Goal: Transaction & Acquisition: Purchase product/service

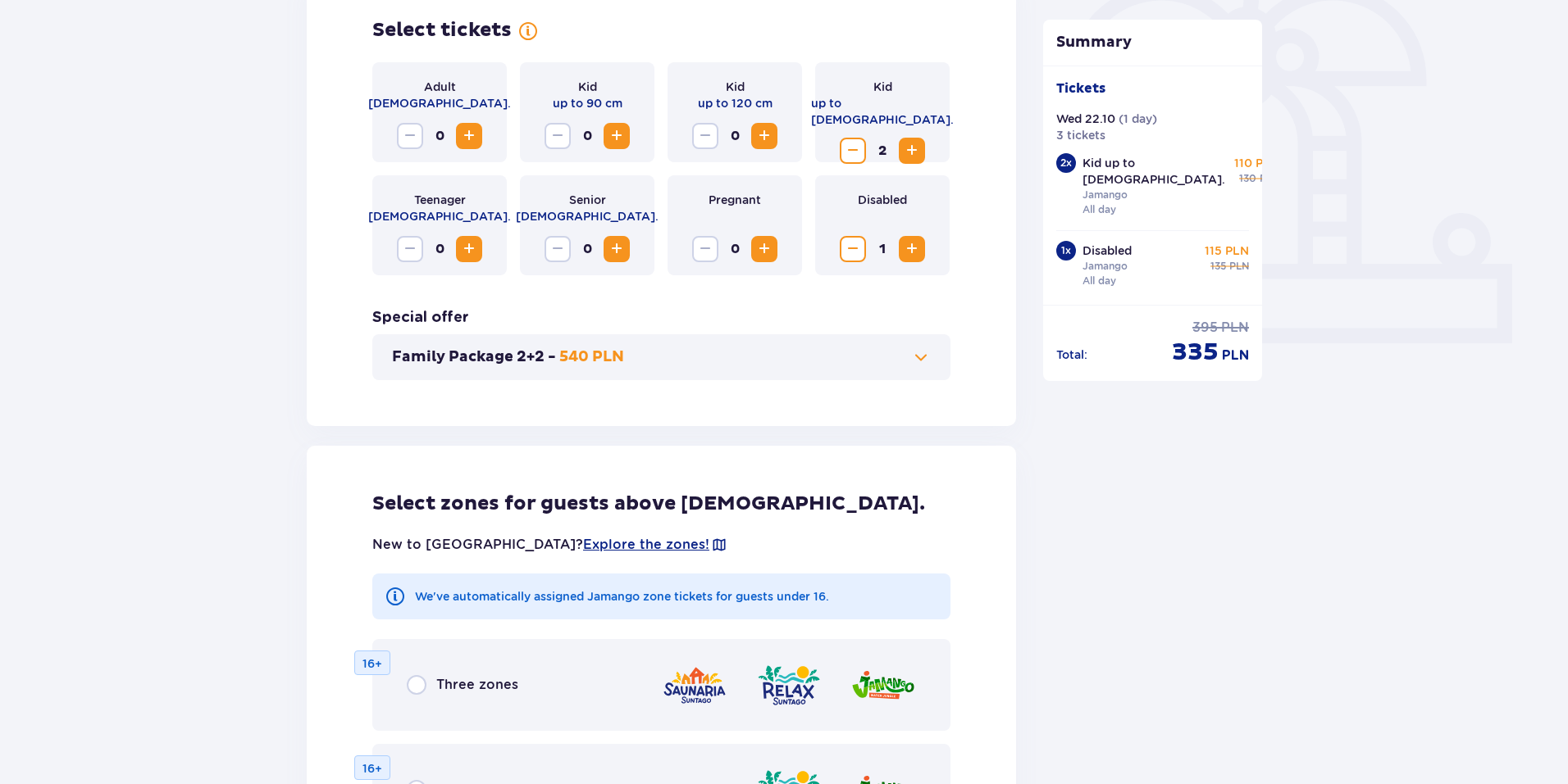
scroll to position [493, 0]
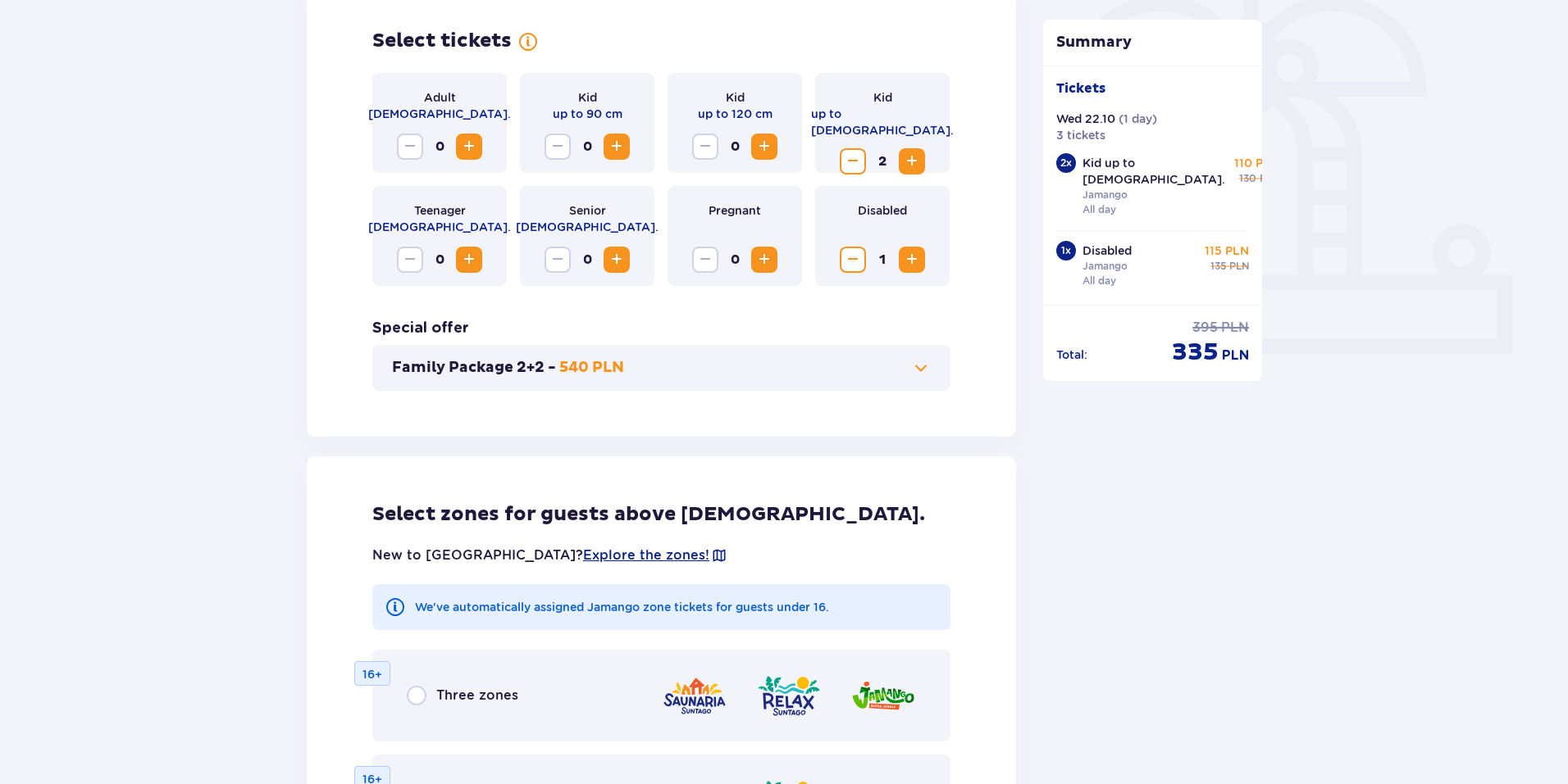
click at [465, 143] on span "Increase" at bounding box center [469, 146] width 20 height 20
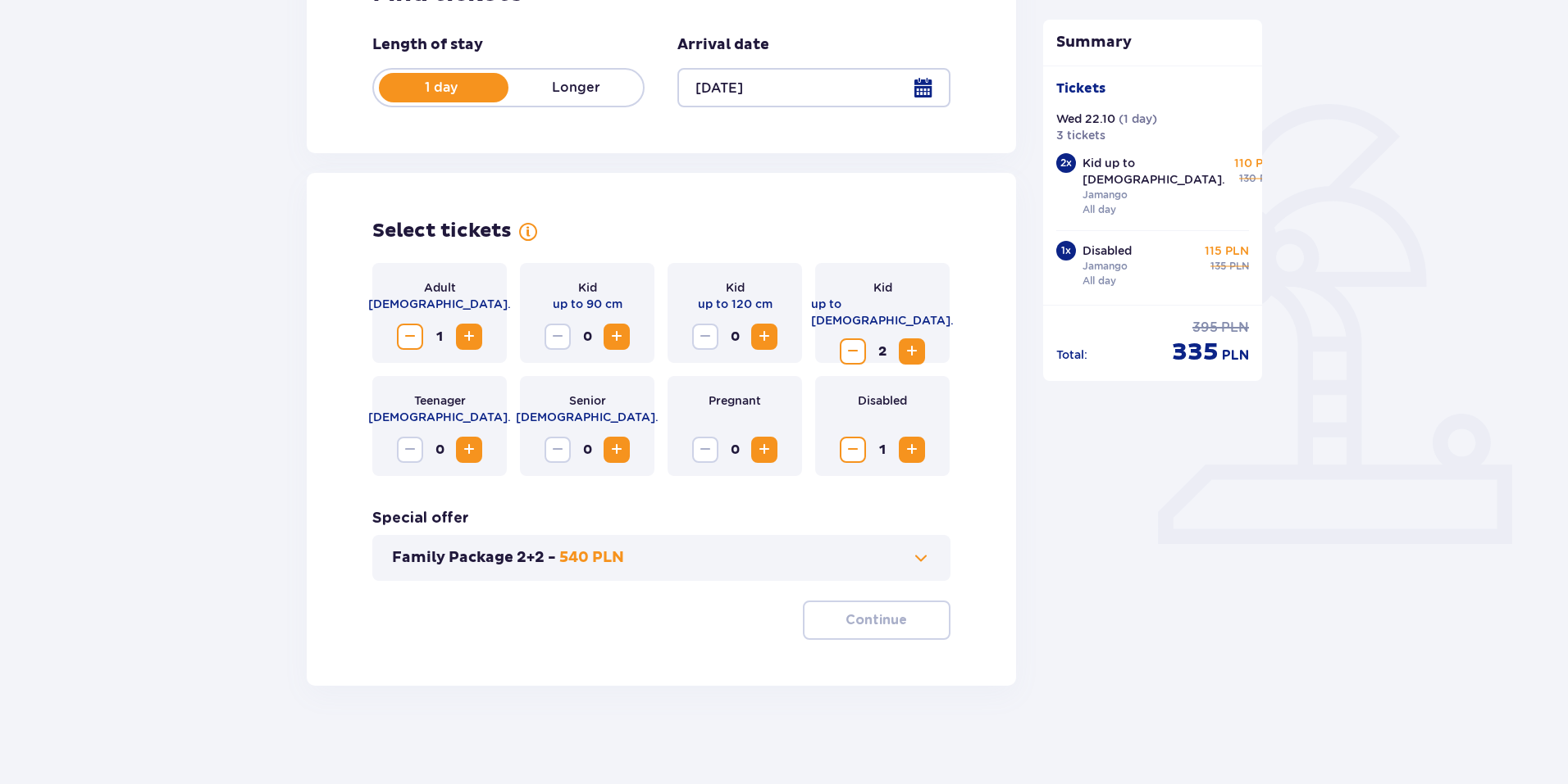
scroll to position [303, 0]
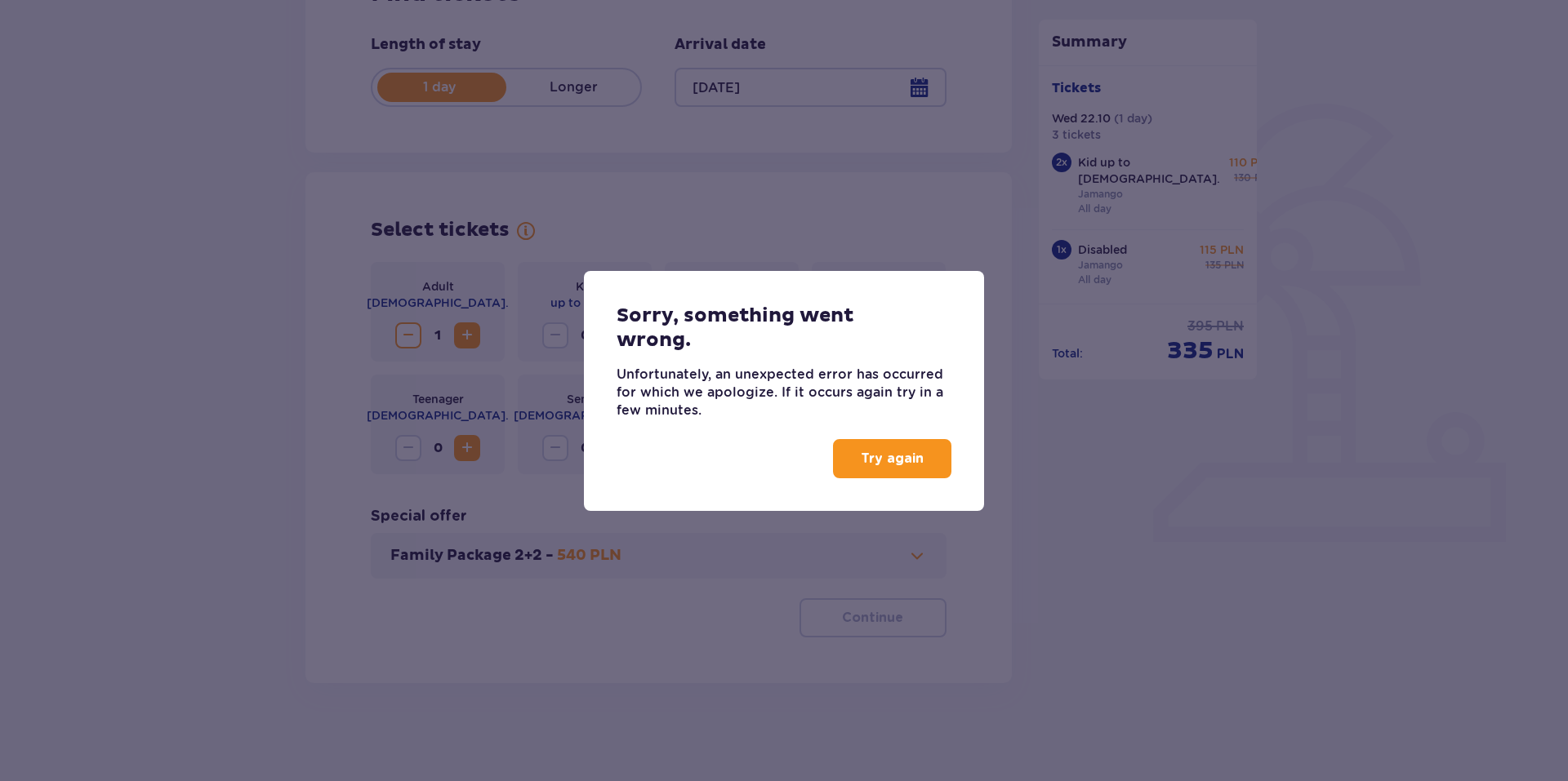
click at [942, 468] on button "Try again" at bounding box center [892, 459] width 118 height 39
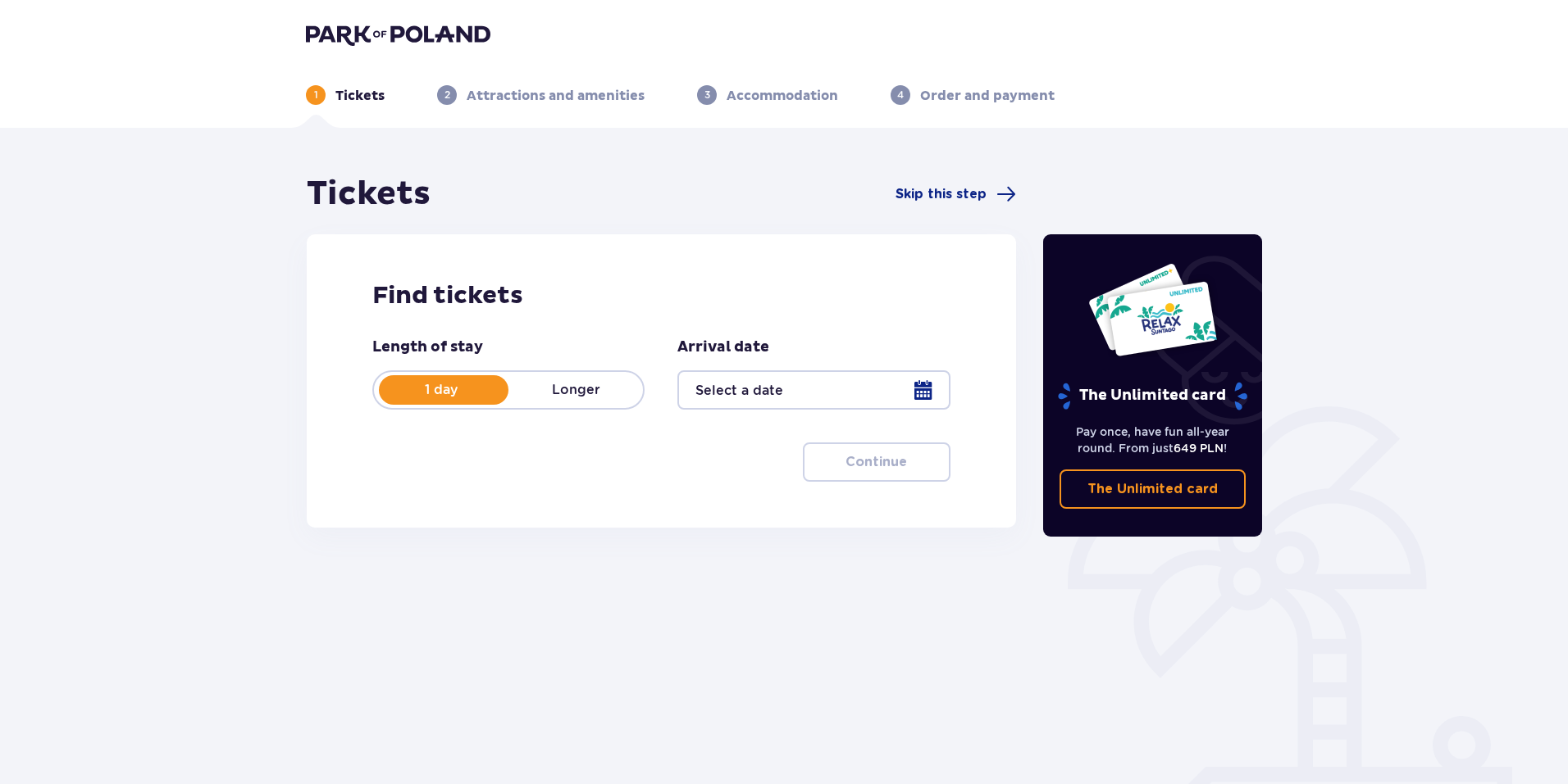
click at [457, 393] on p "1 day" at bounding box center [441, 390] width 135 height 18
click at [918, 396] on div at bounding box center [813, 390] width 273 height 39
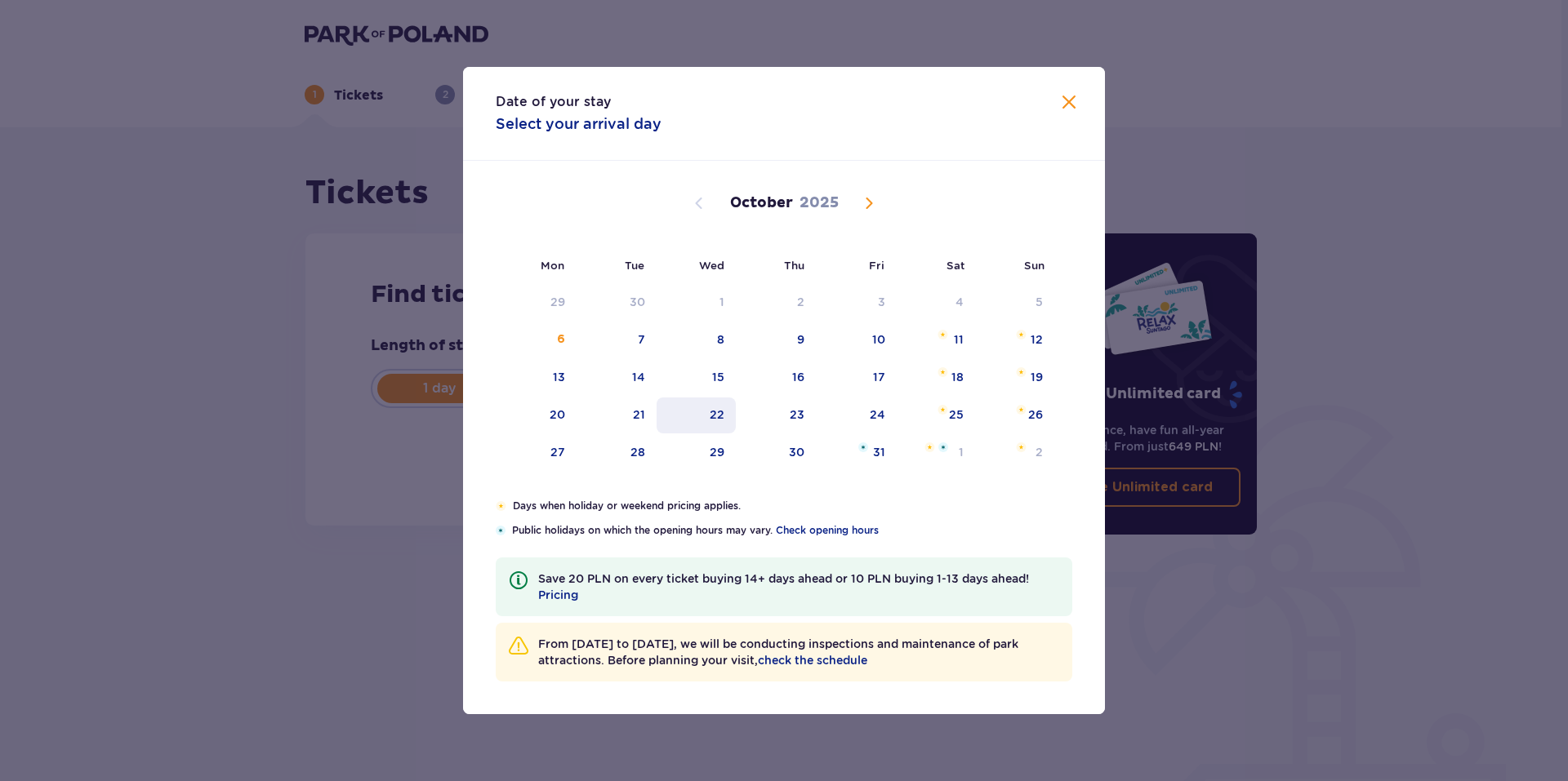
click at [715, 421] on div "22" at bounding box center [717, 415] width 15 height 16
type input "[DATE]"
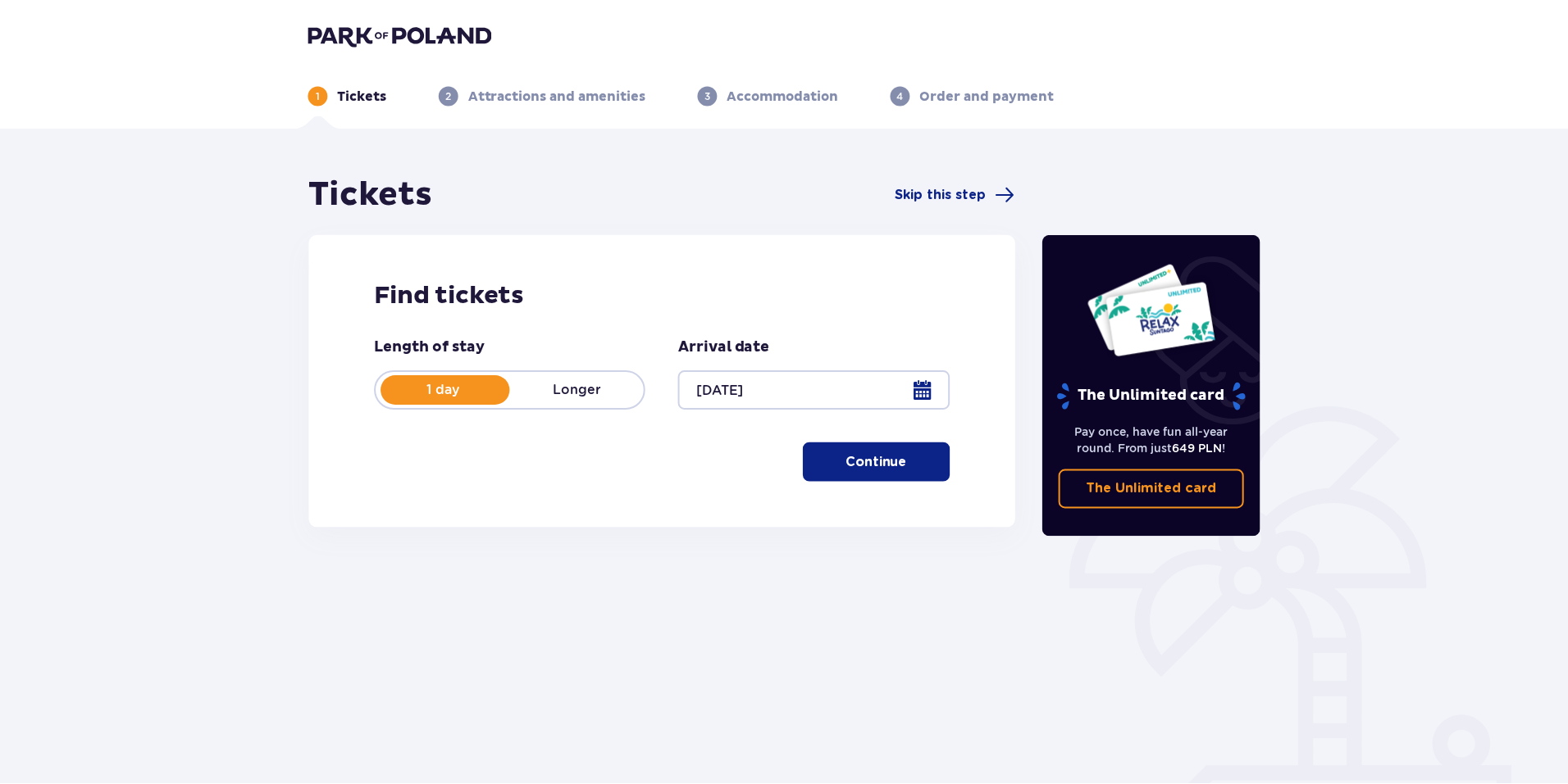
scroll to position [59, 0]
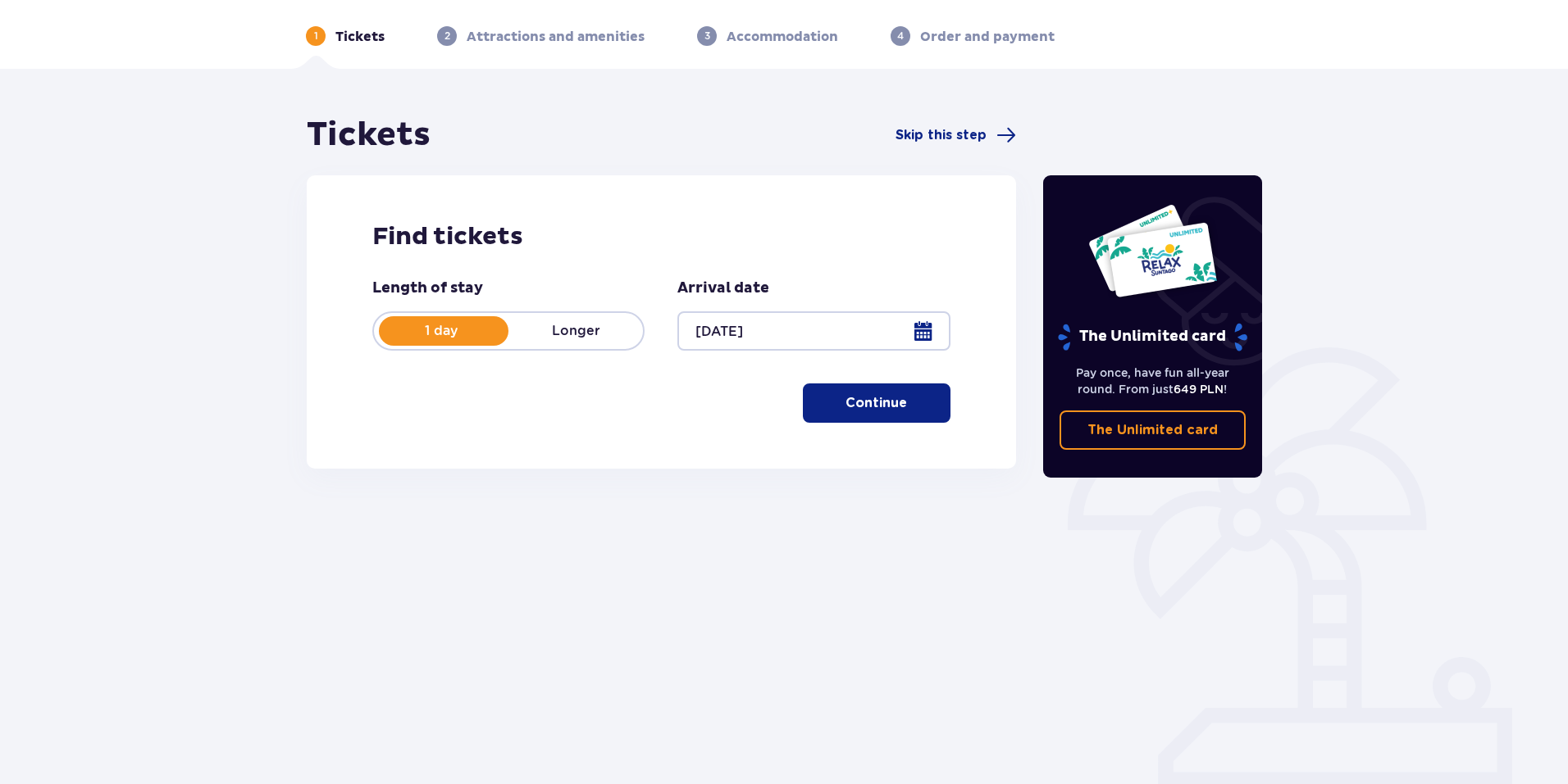
click at [826, 400] on button "Continue" at bounding box center [876, 404] width 147 height 39
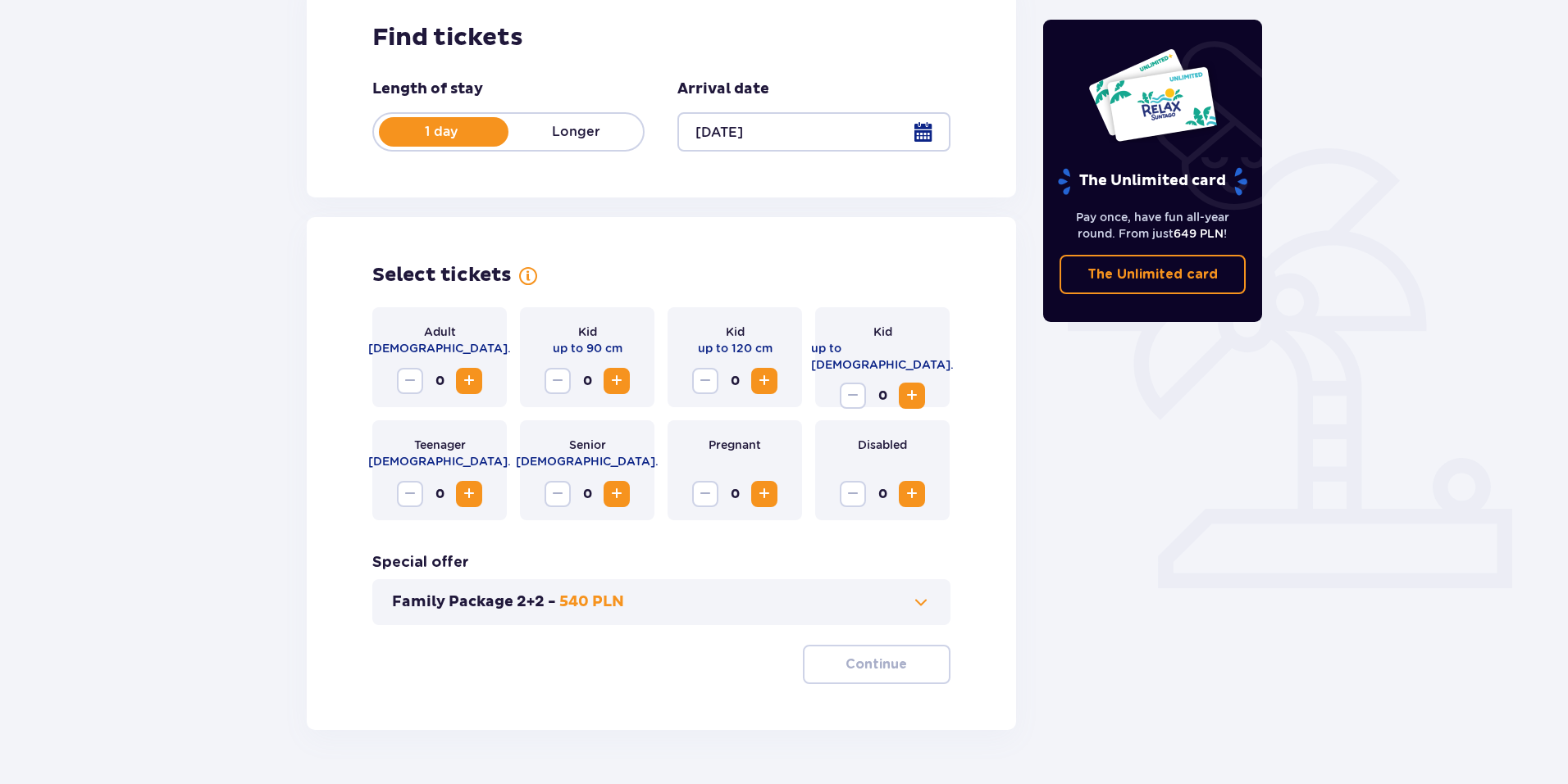
scroll to position [303, 0]
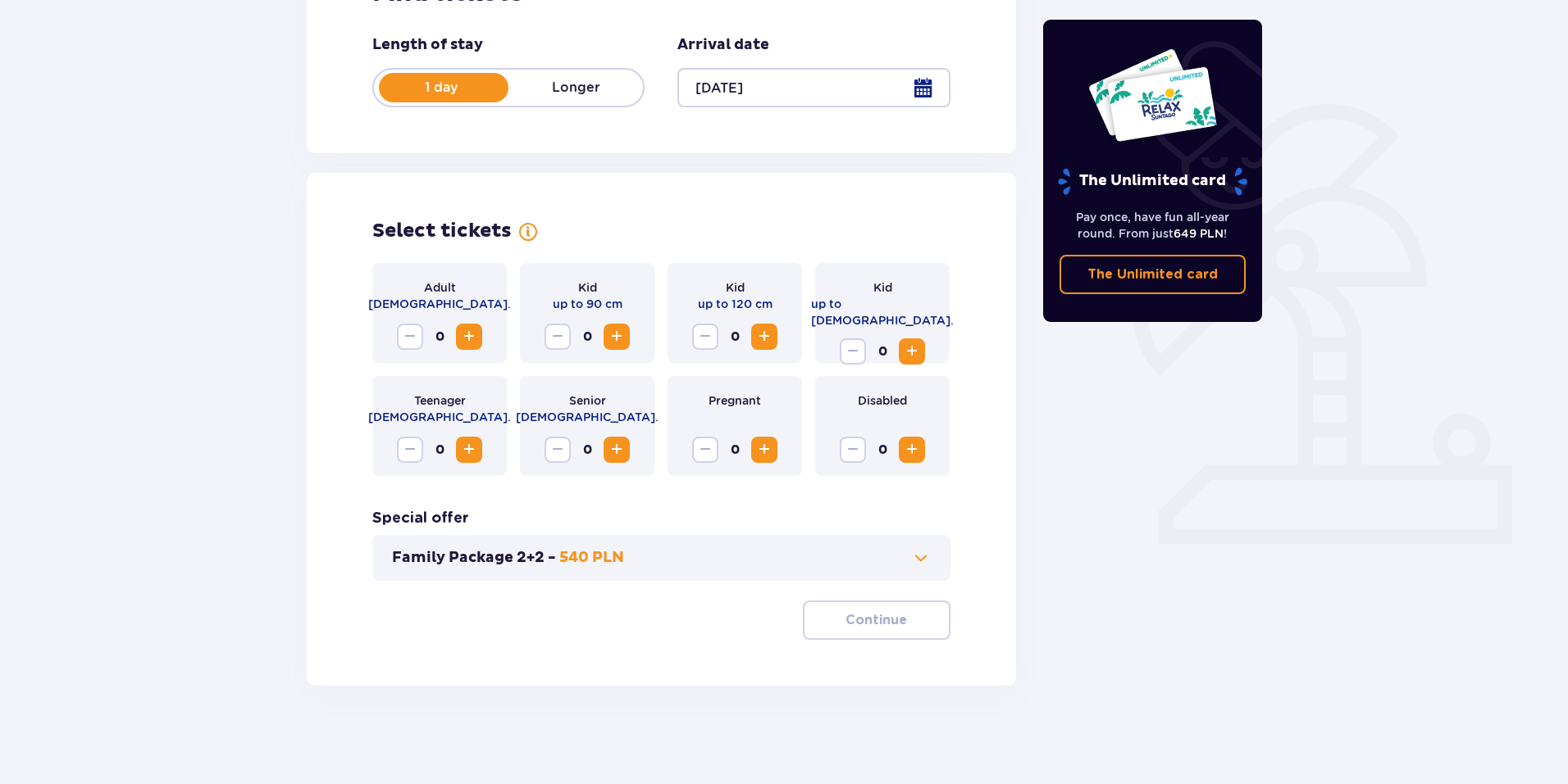
click at [475, 342] on span "Increase" at bounding box center [469, 337] width 20 height 20
click at [915, 455] on span "Increase" at bounding box center [912, 450] width 20 height 20
click at [914, 342] on span "Increase" at bounding box center [912, 352] width 20 height 20
click at [910, 342] on span "Increase" at bounding box center [912, 352] width 20 height 20
click at [904, 607] on button "Continue" at bounding box center [876, 621] width 147 height 39
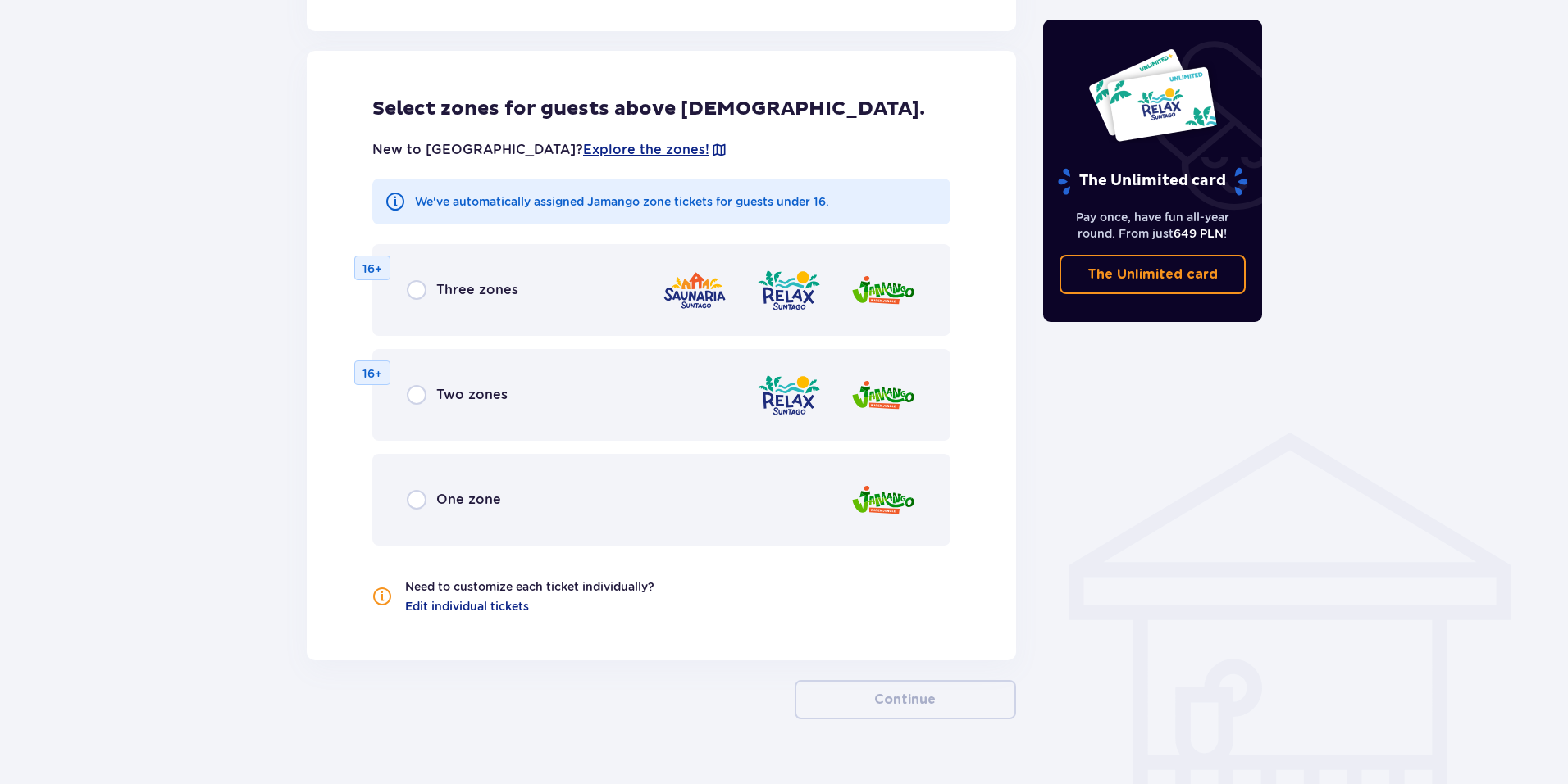
scroll to position [910, 0]
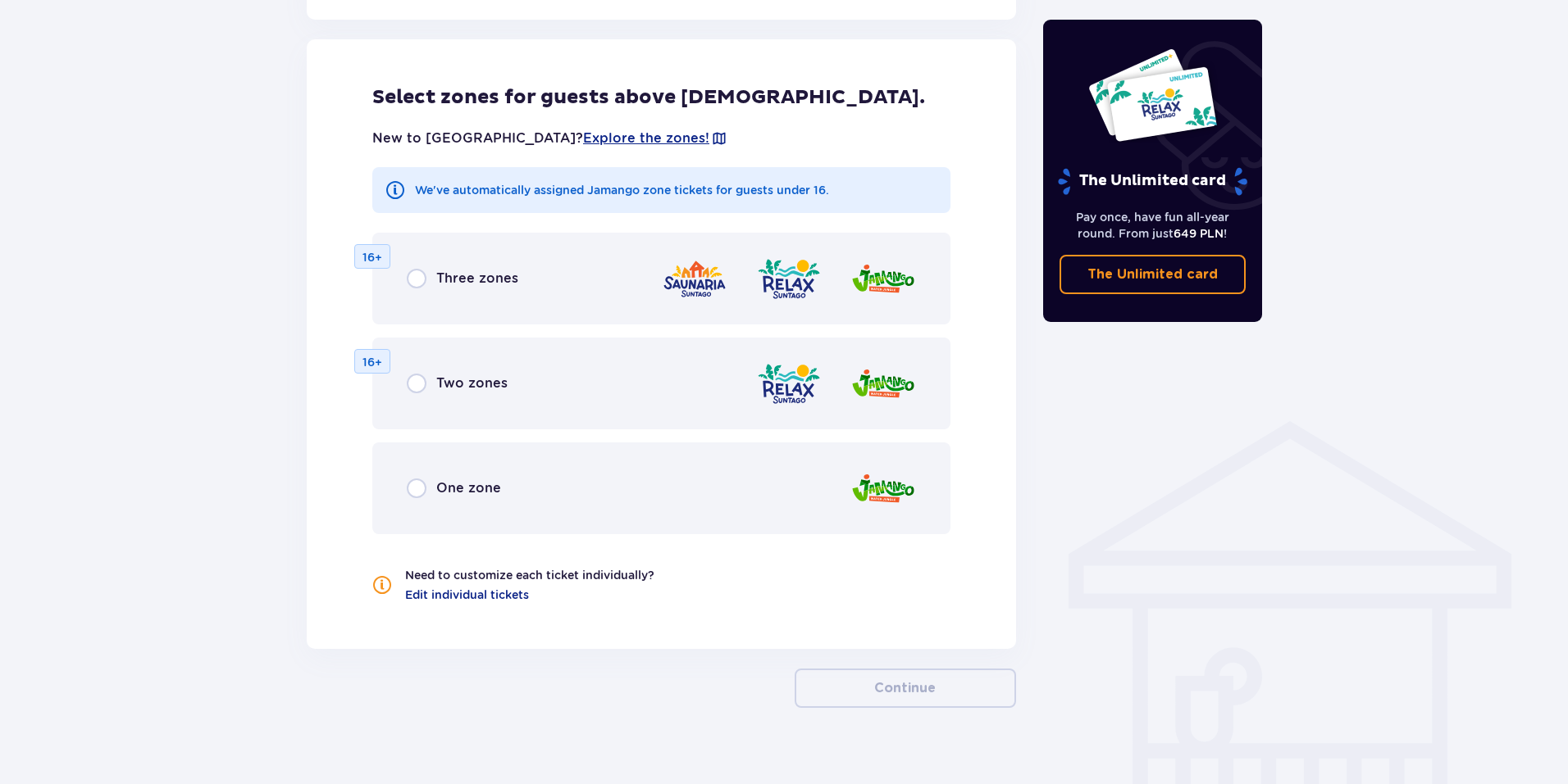
click at [414, 488] on input "radio" at bounding box center [416, 488] width 20 height 20
radio input "true"
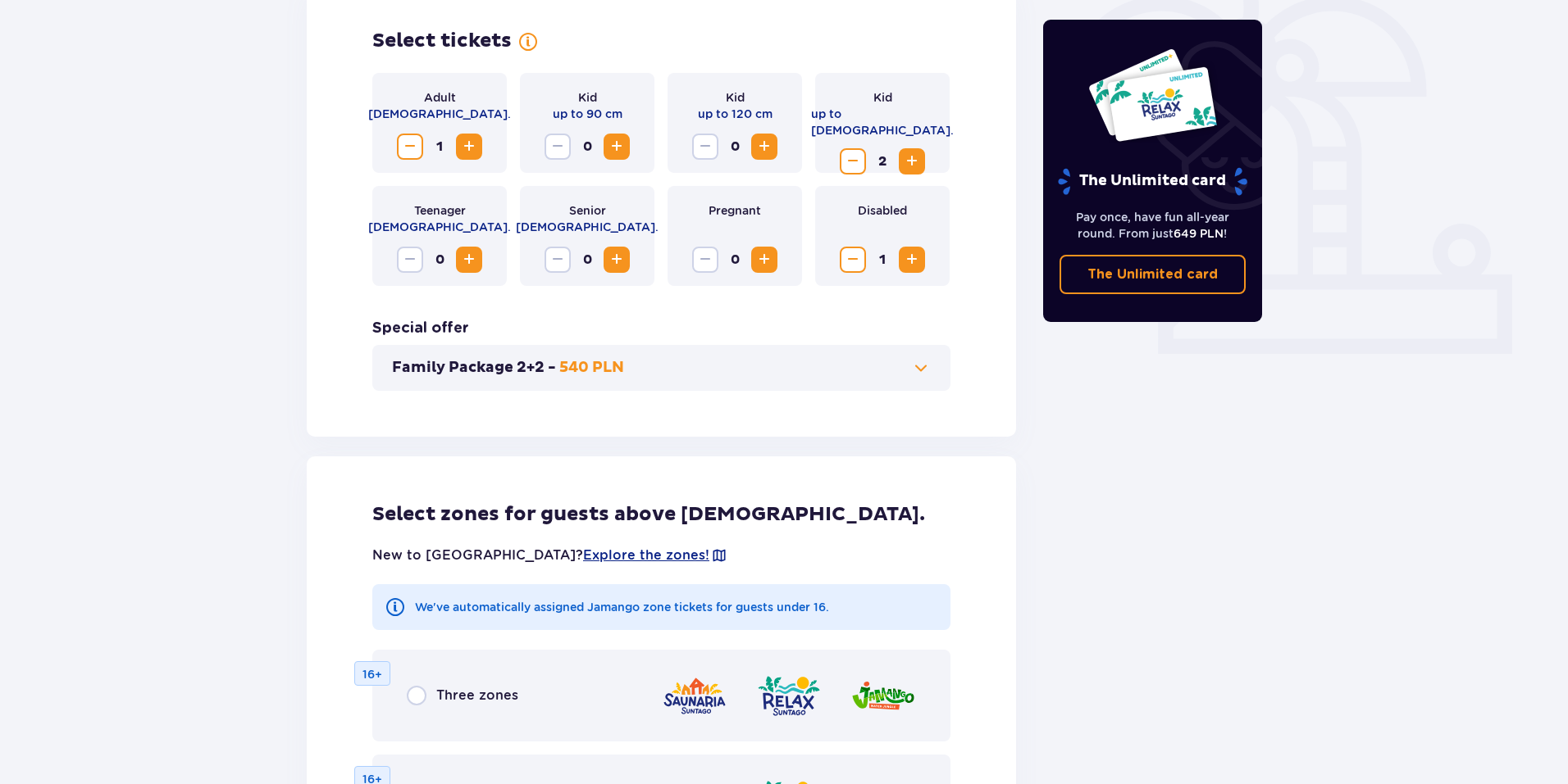
scroll to position [483, 0]
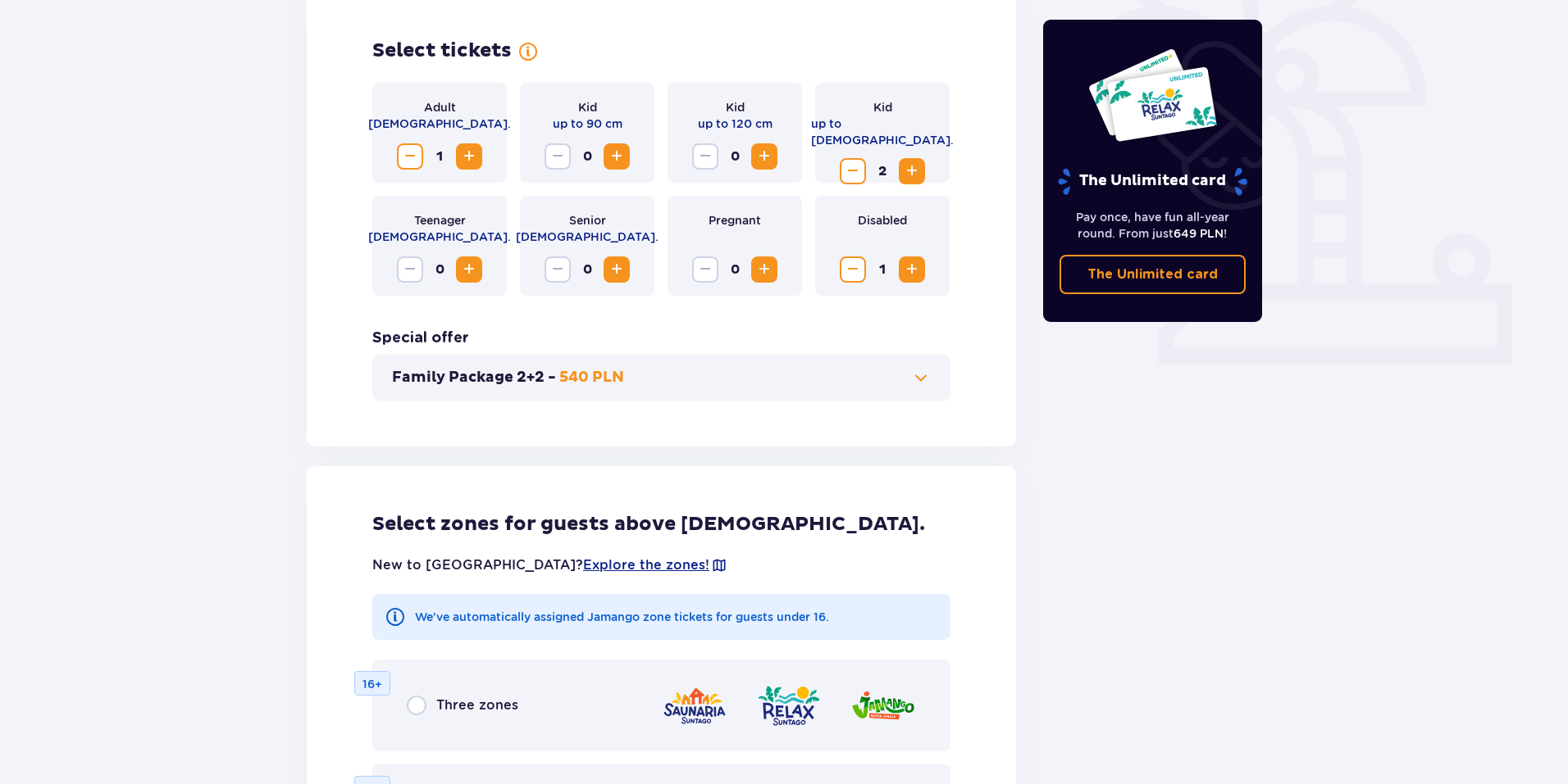
click at [852, 275] on span "Decrease" at bounding box center [853, 270] width 20 height 20
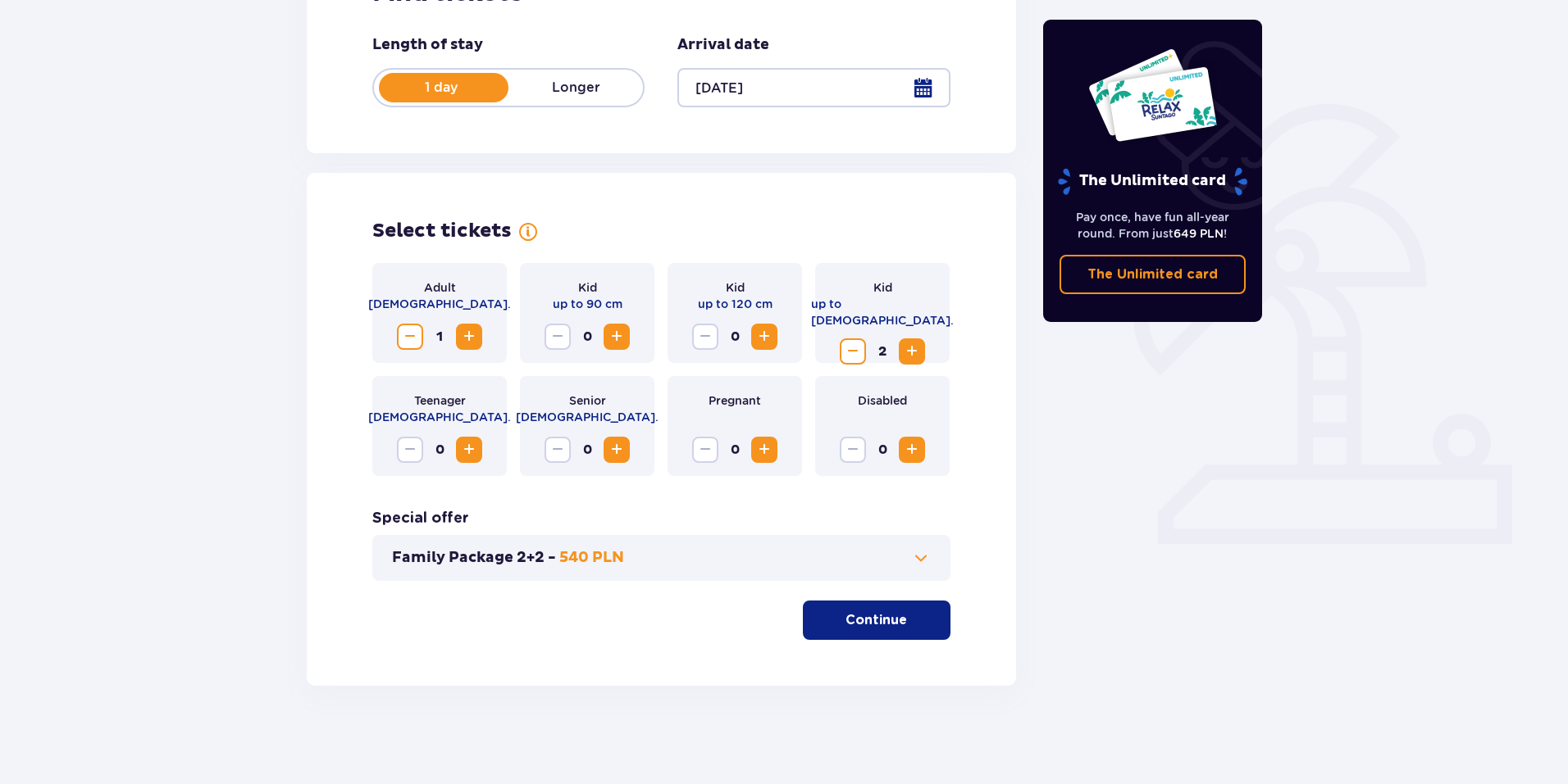
click at [876, 614] on p "Continue" at bounding box center [876, 621] width 62 height 18
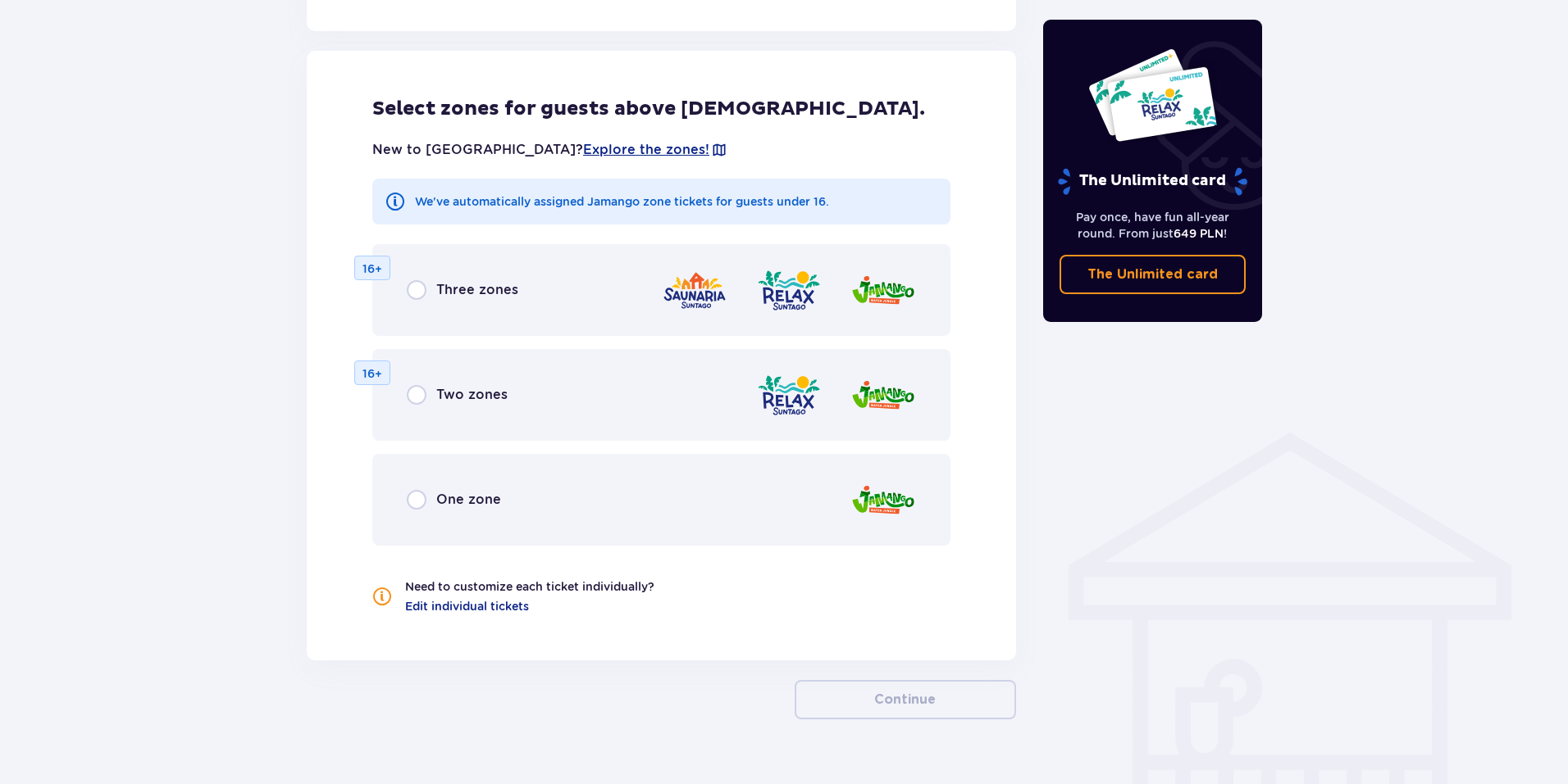
scroll to position [910, 0]
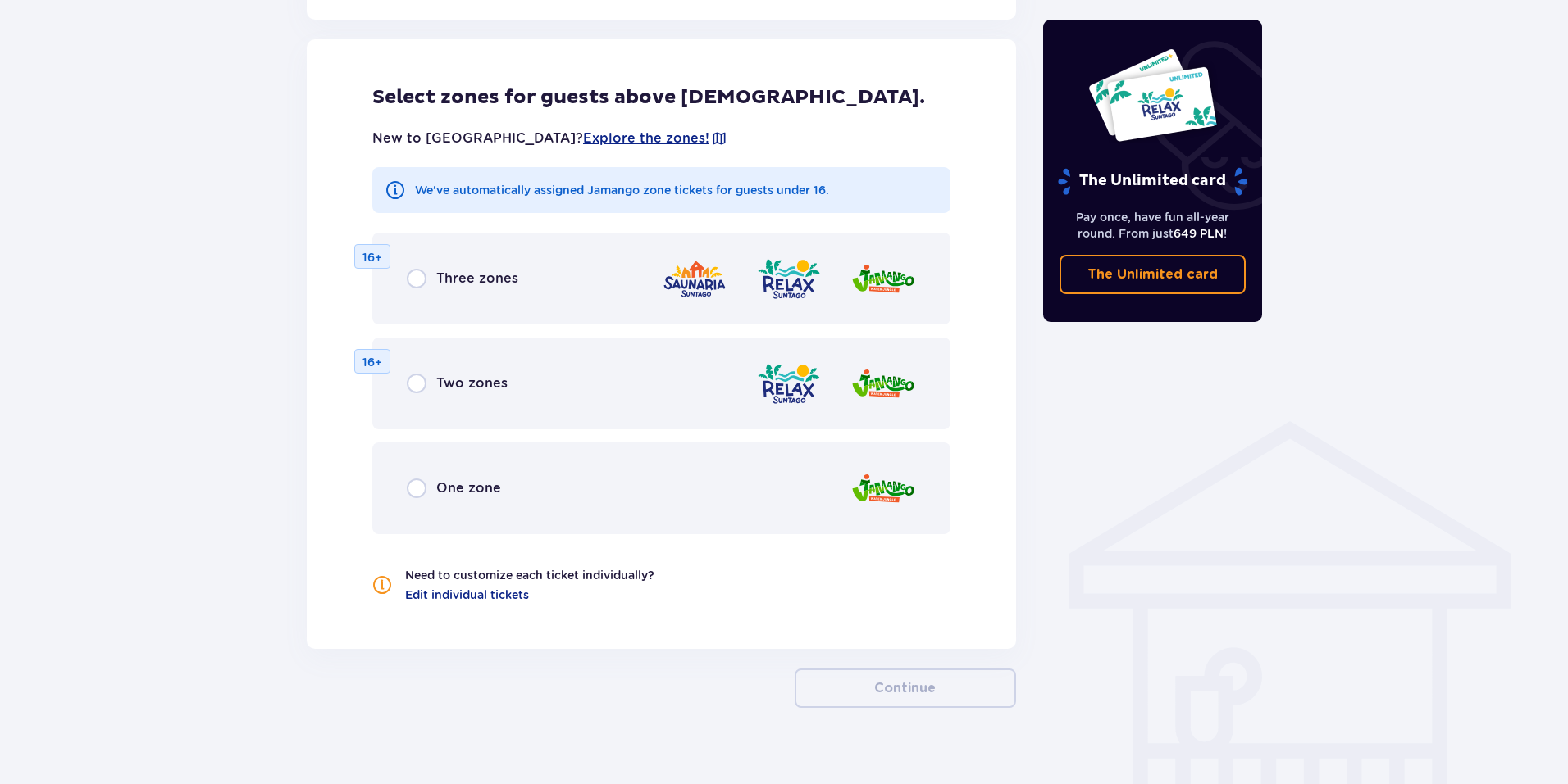
click at [419, 491] on input "radio" at bounding box center [416, 488] width 20 height 20
radio input "true"
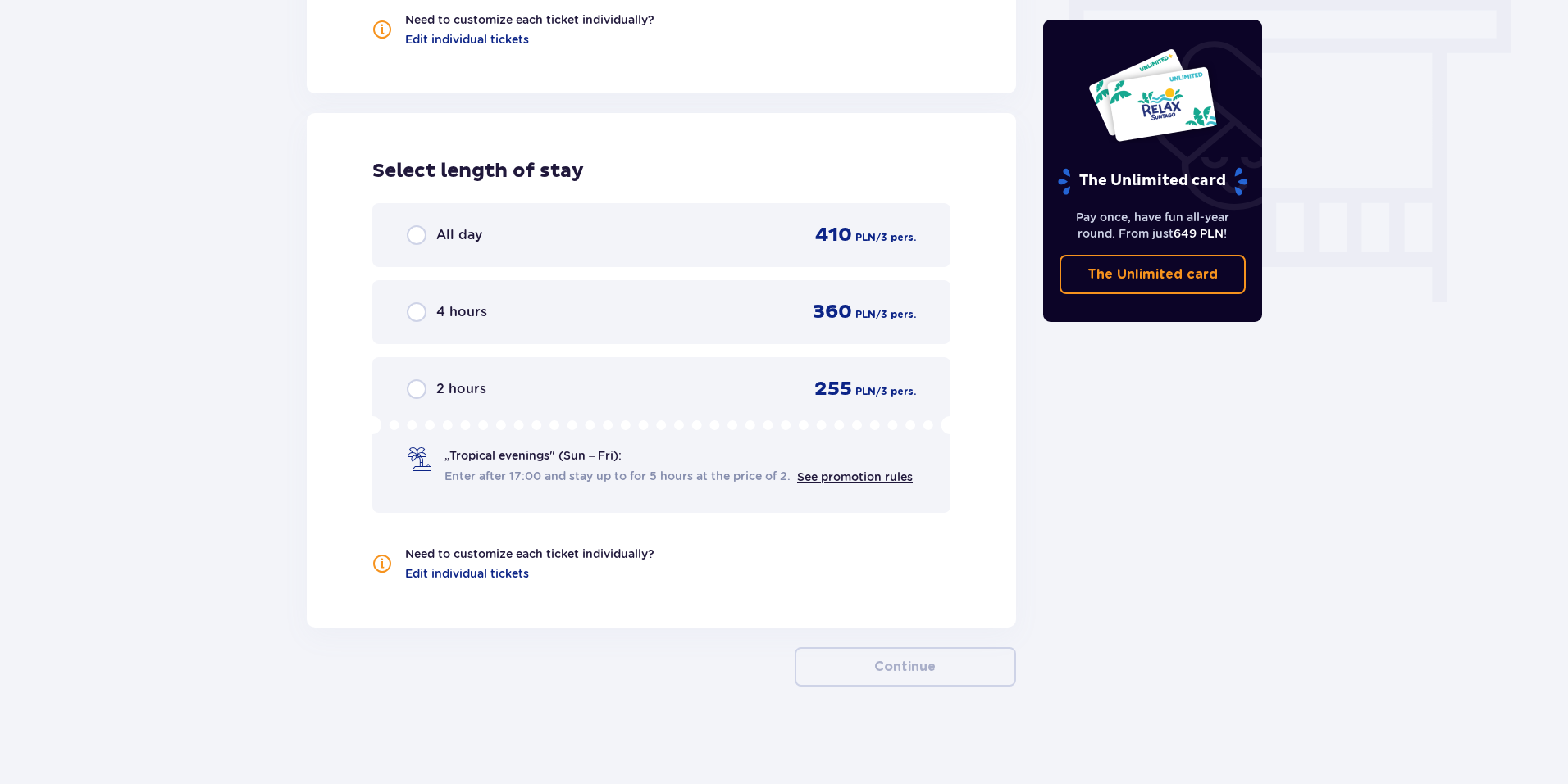
scroll to position [1466, 0]
click at [416, 235] on input "radio" at bounding box center [416, 235] width 20 height 20
radio input "true"
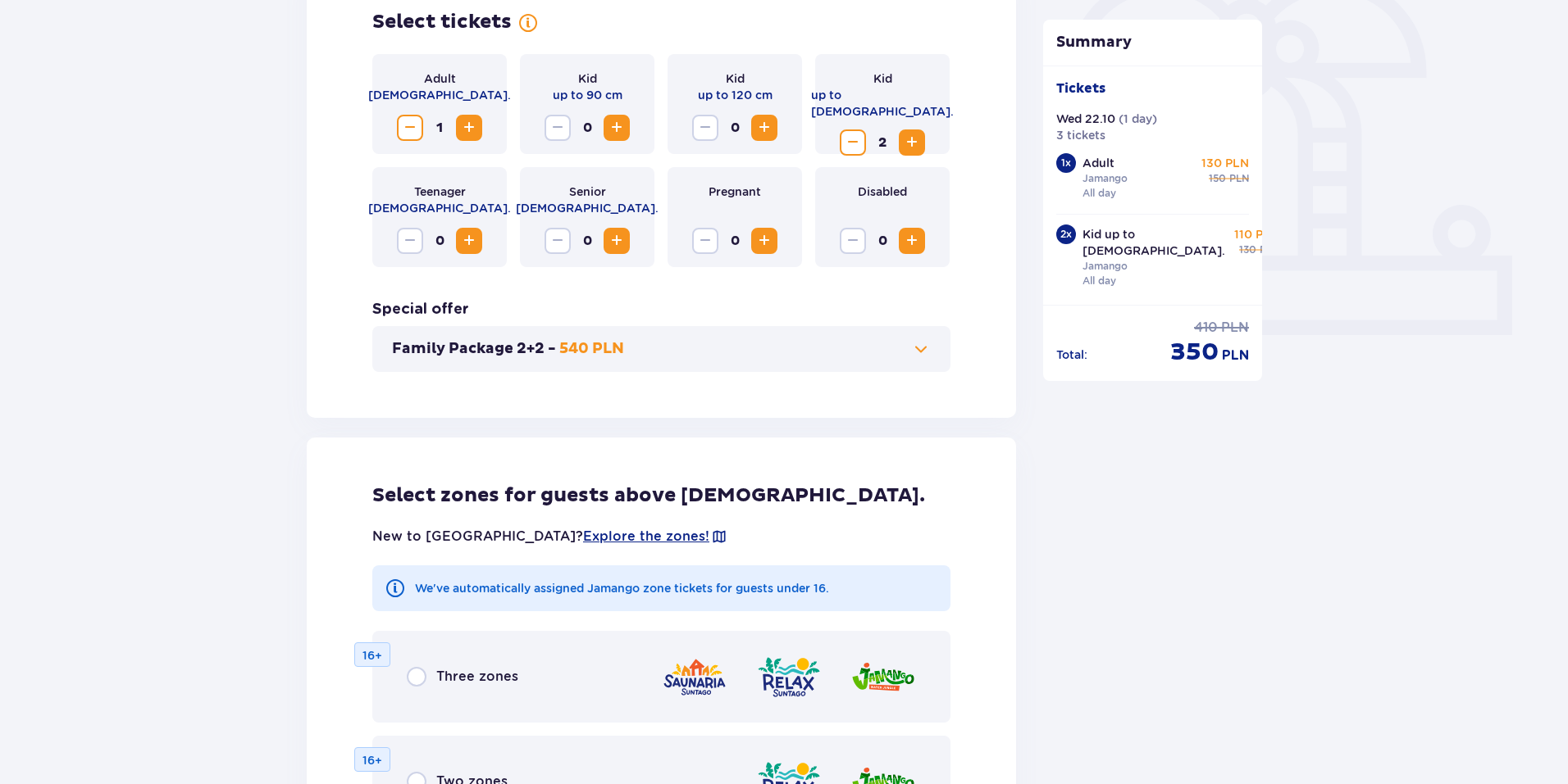
scroll to position [483, 0]
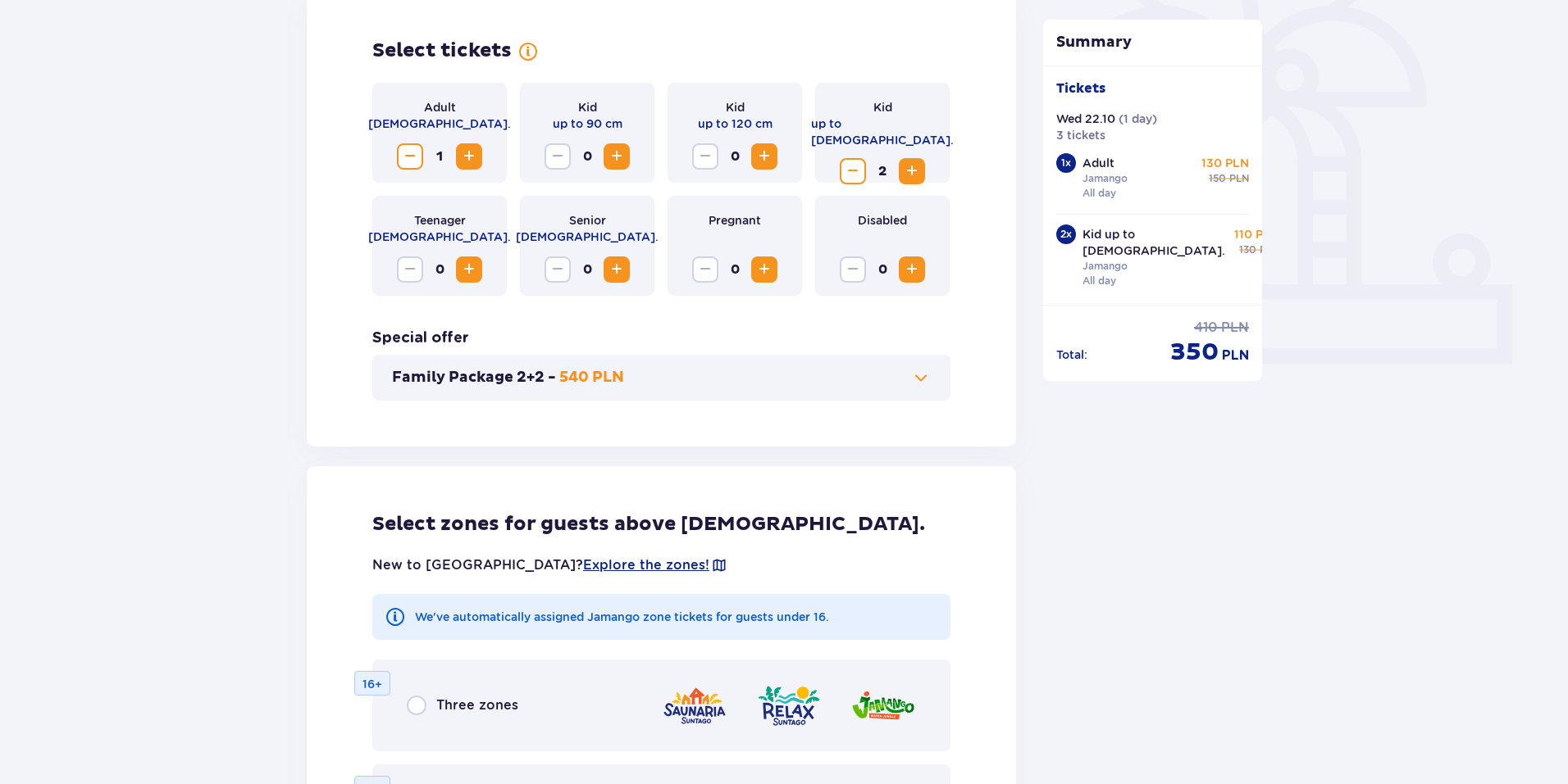
click at [906, 278] on span "Increase" at bounding box center [912, 270] width 20 height 20
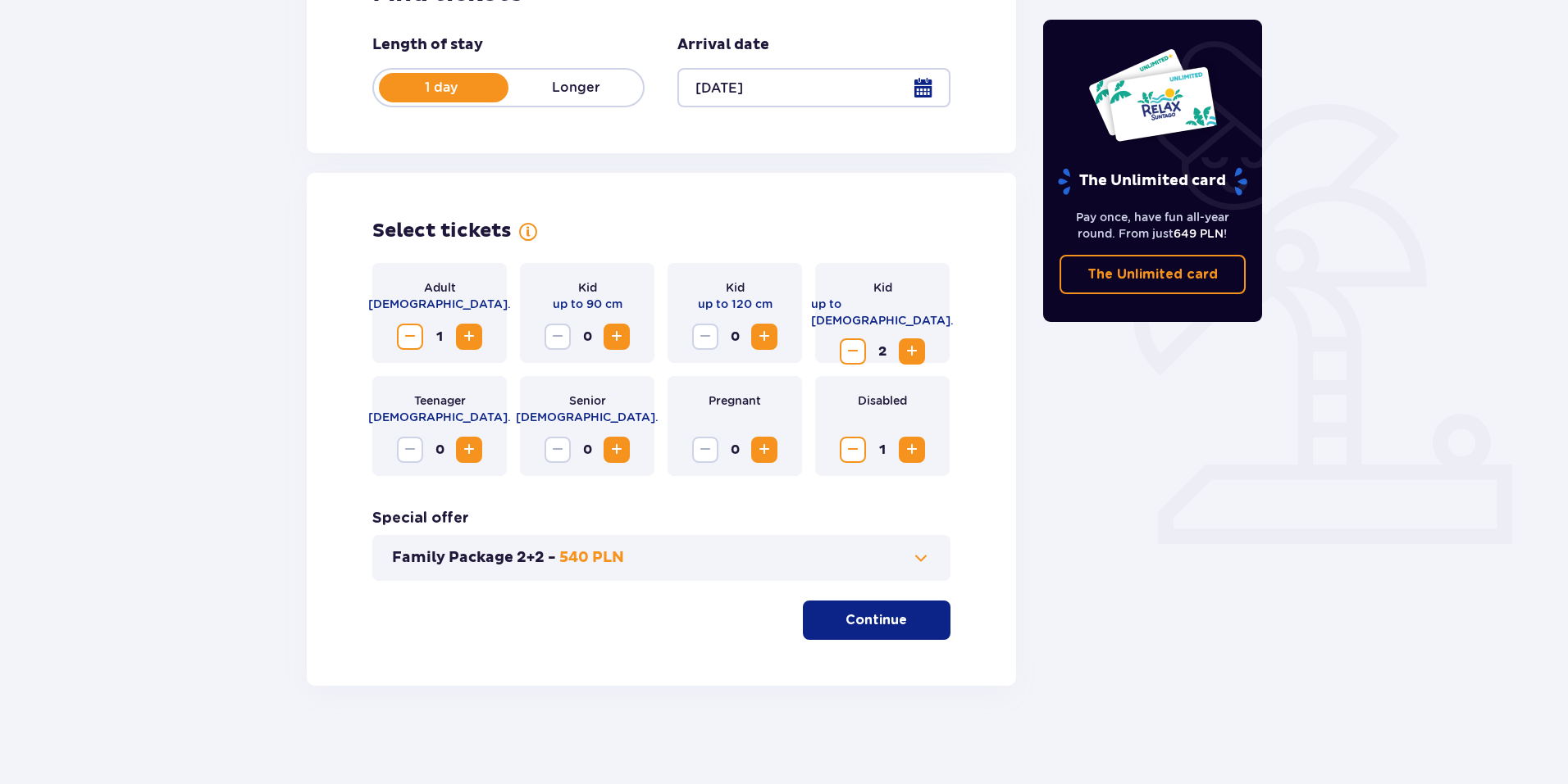
click at [874, 627] on p "Continue" at bounding box center [876, 621] width 62 height 18
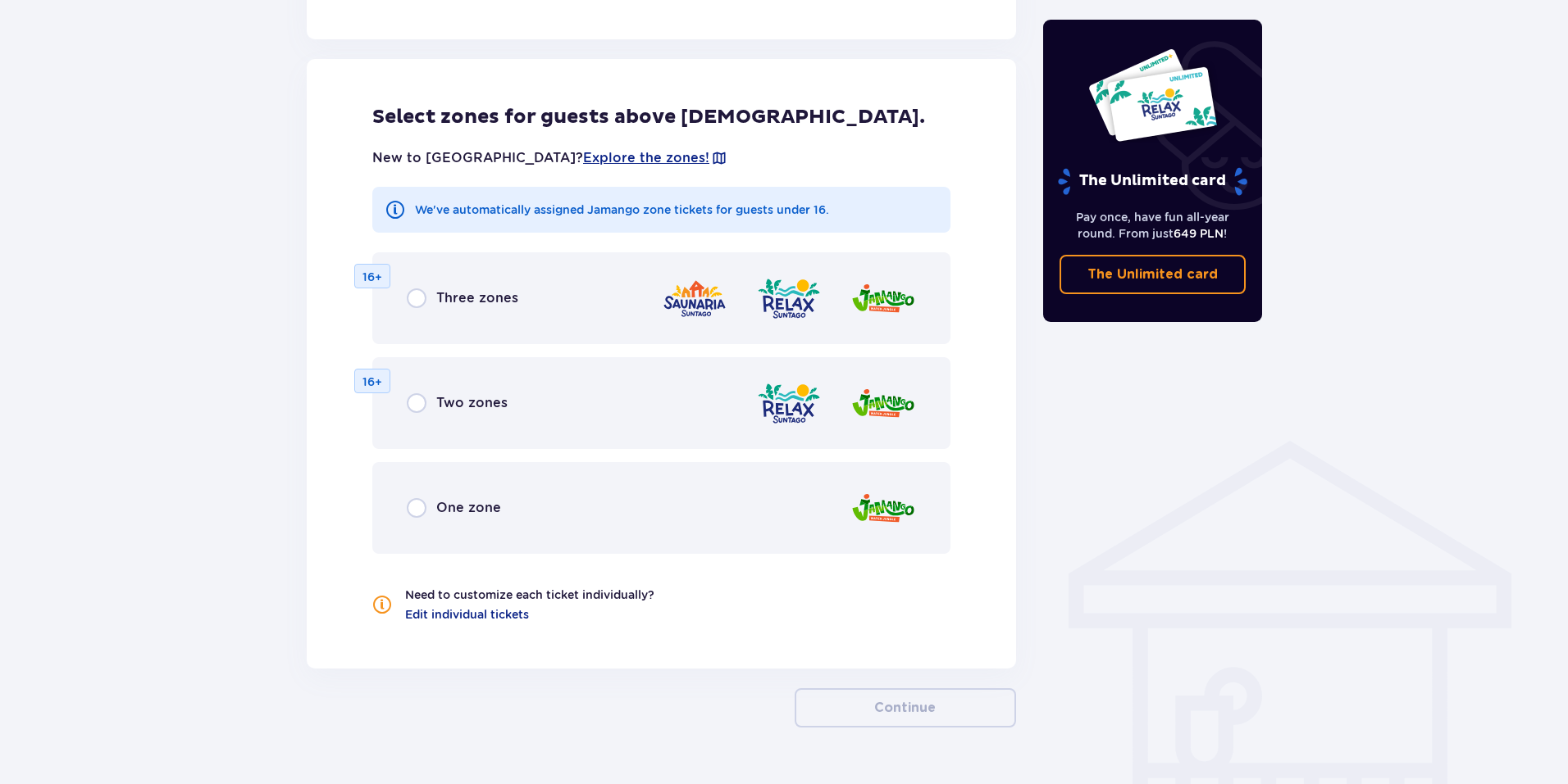
scroll to position [932, 0]
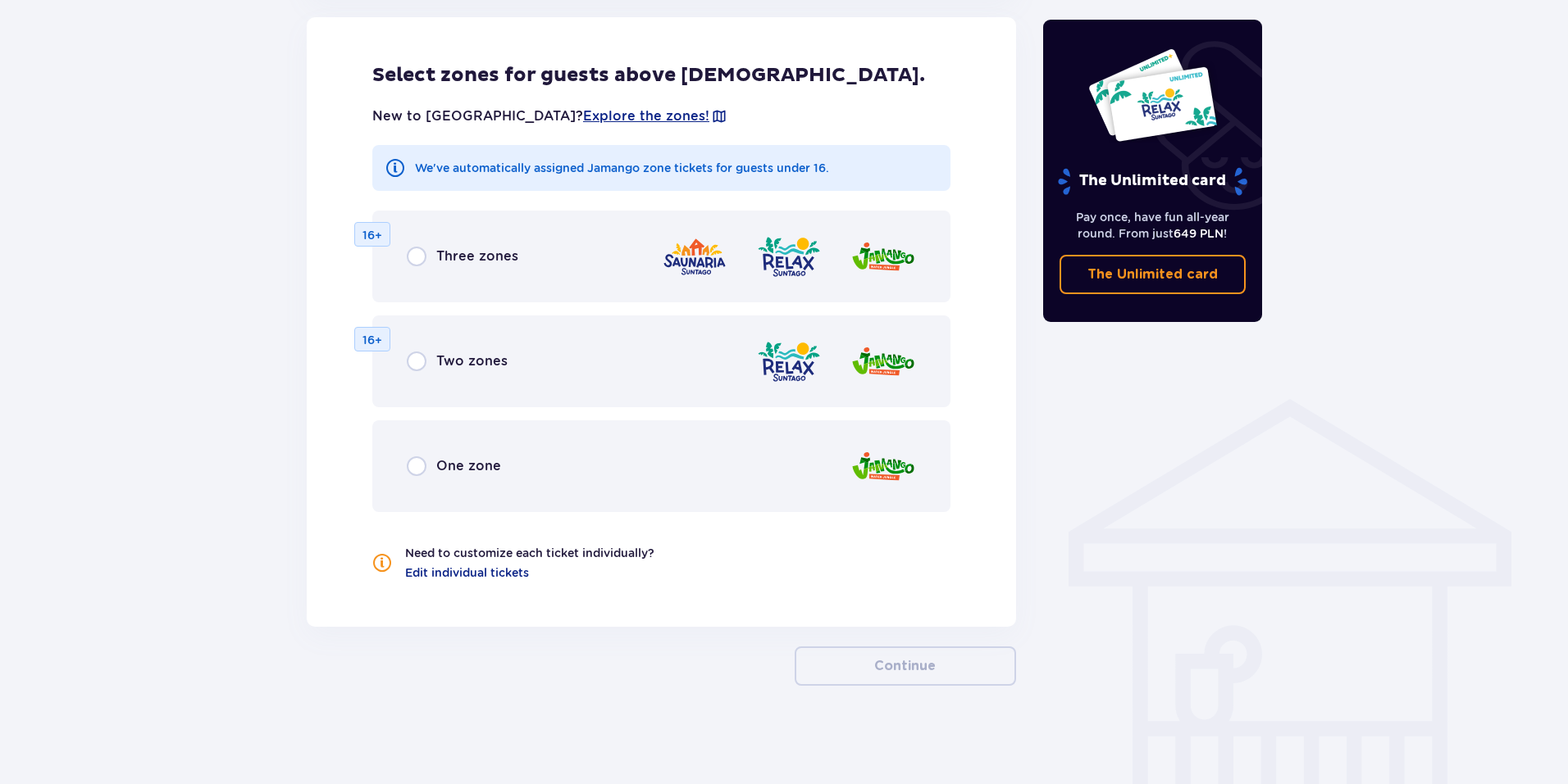
click at [421, 465] on input "radio" at bounding box center [416, 466] width 20 height 20
radio input "true"
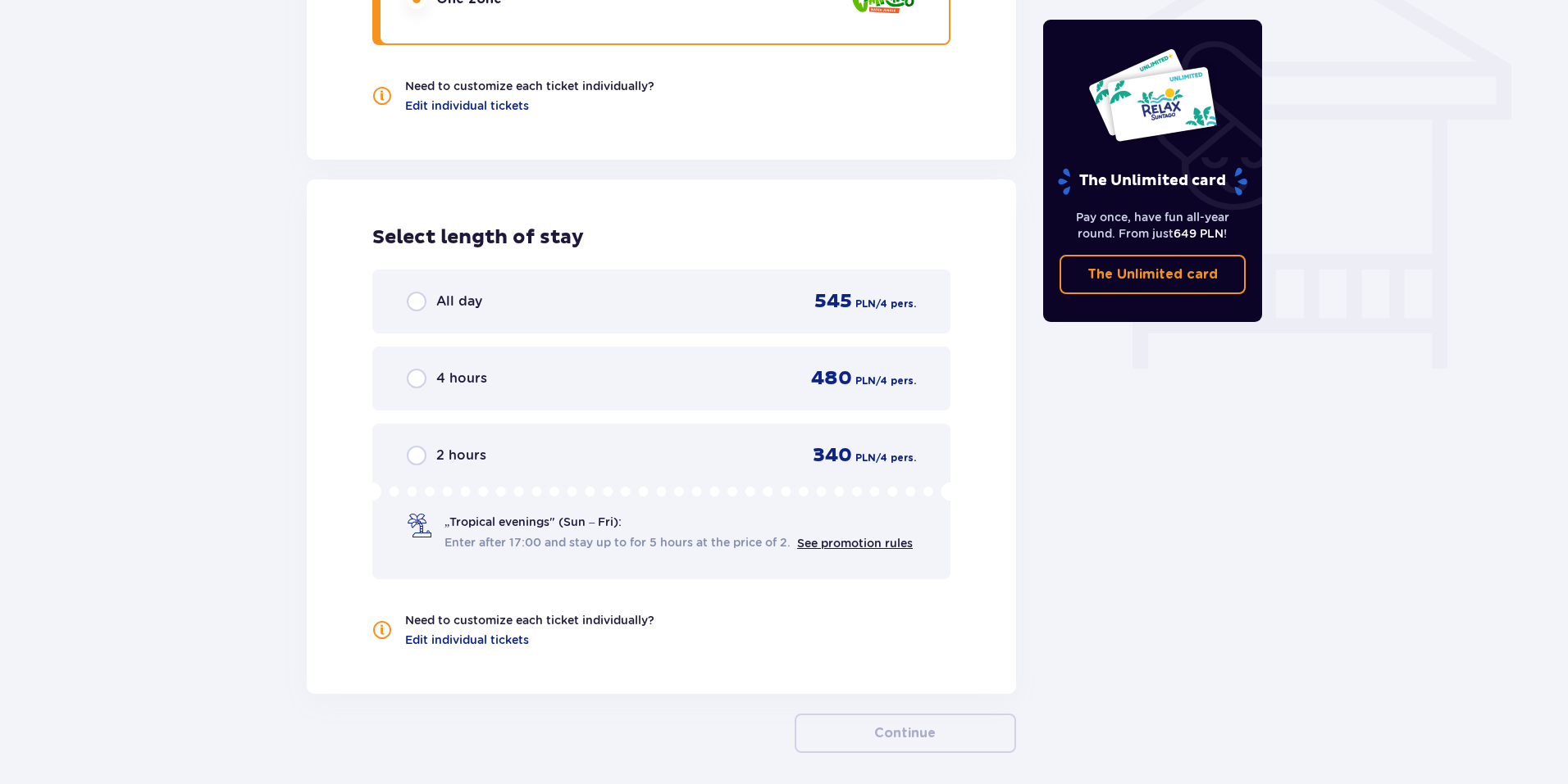
scroll to position [1466, 0]
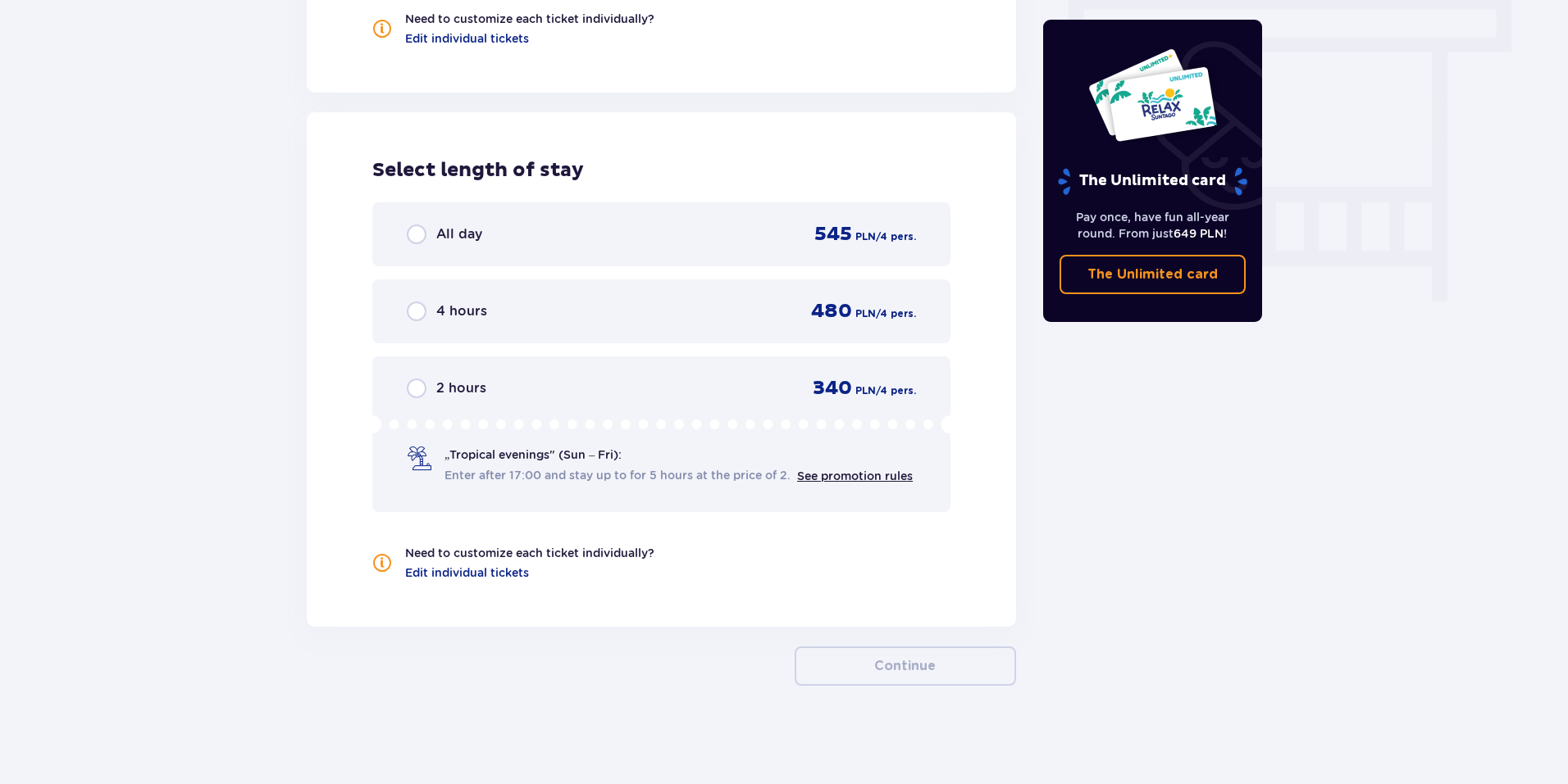
click at [415, 236] on input "radio" at bounding box center [416, 235] width 20 height 20
radio input "true"
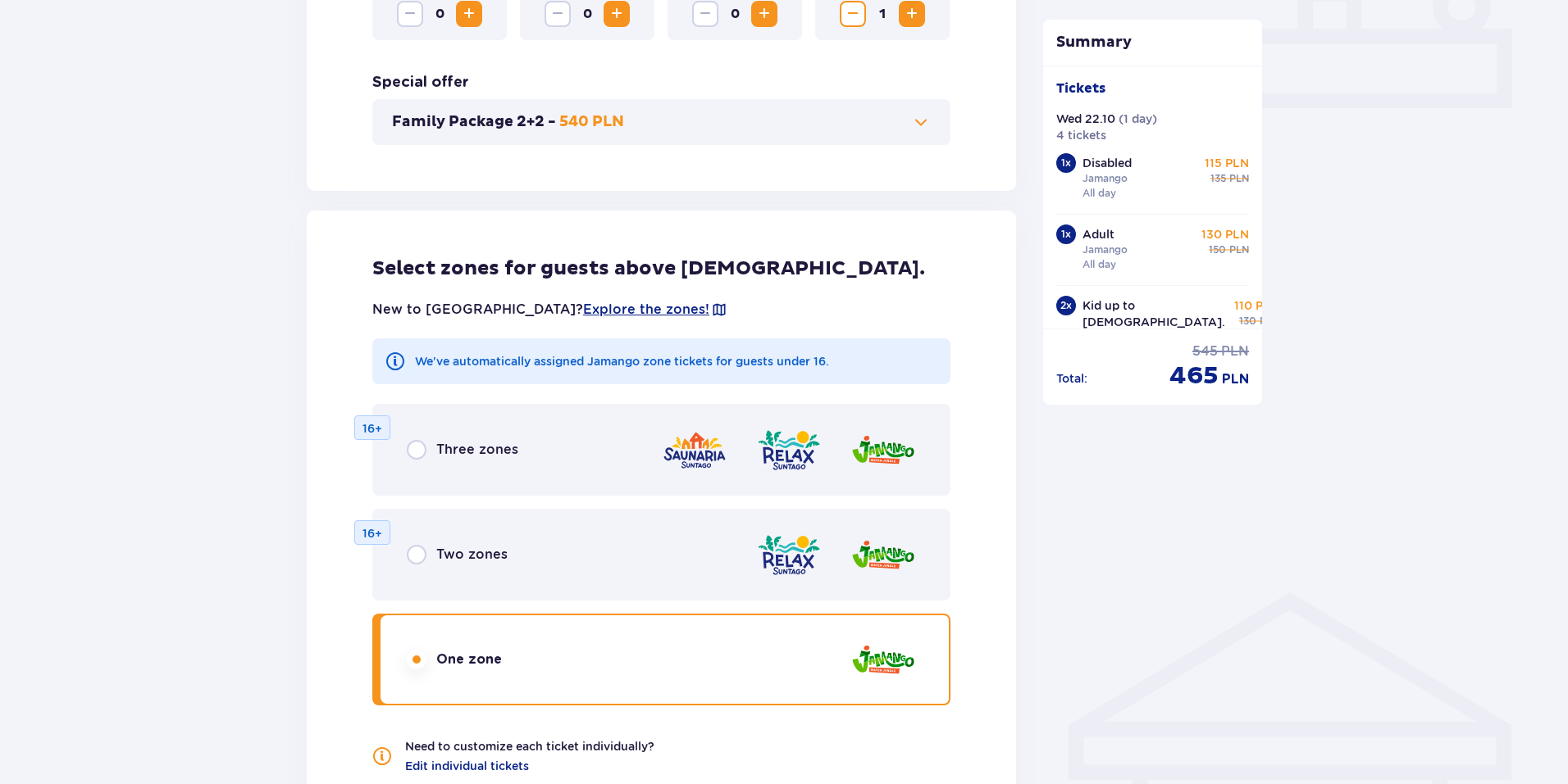
scroll to position [656, 0]
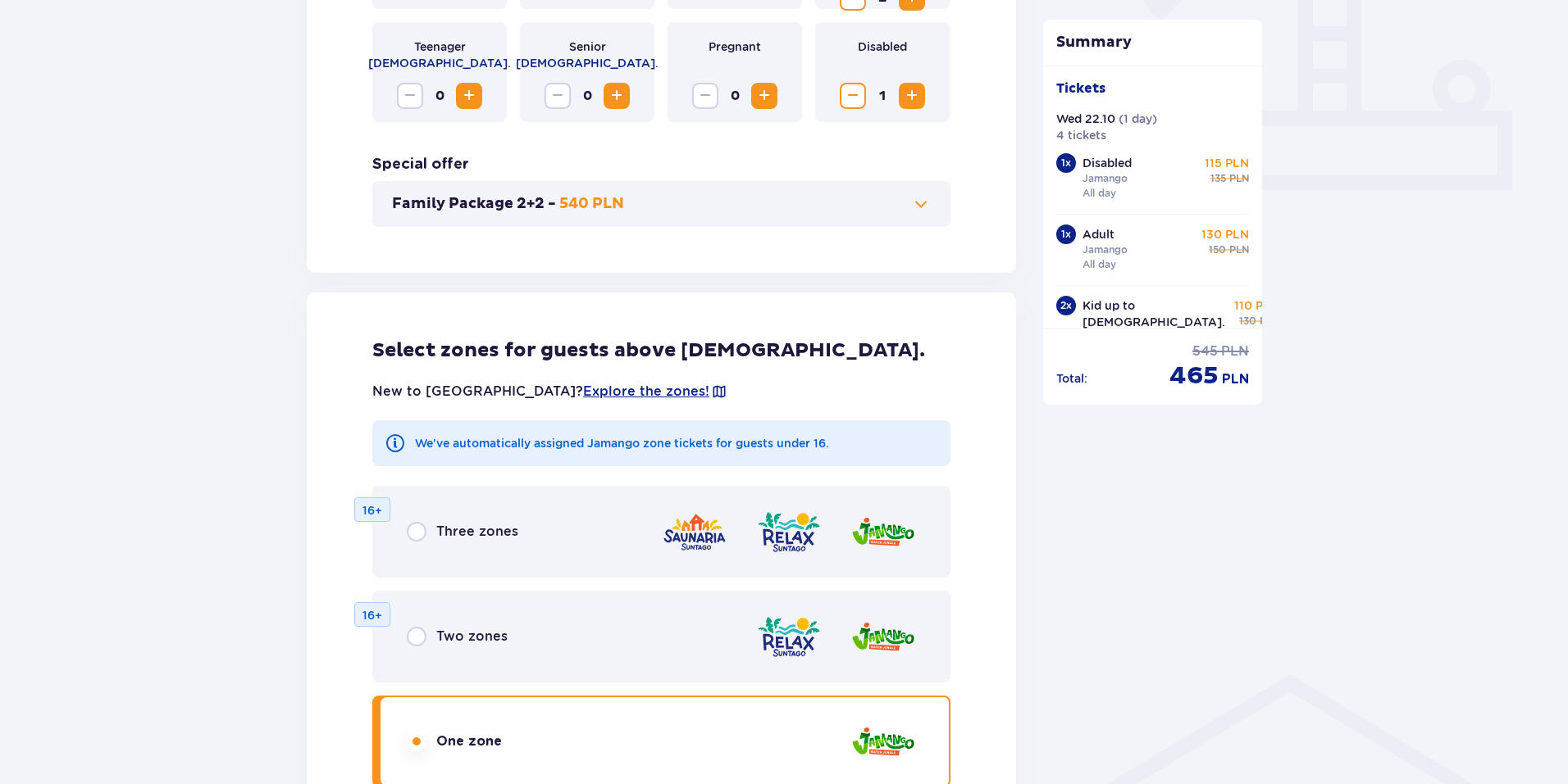
click at [492, 202] on p "Family Package 2+2 -" at bounding box center [474, 204] width 164 height 20
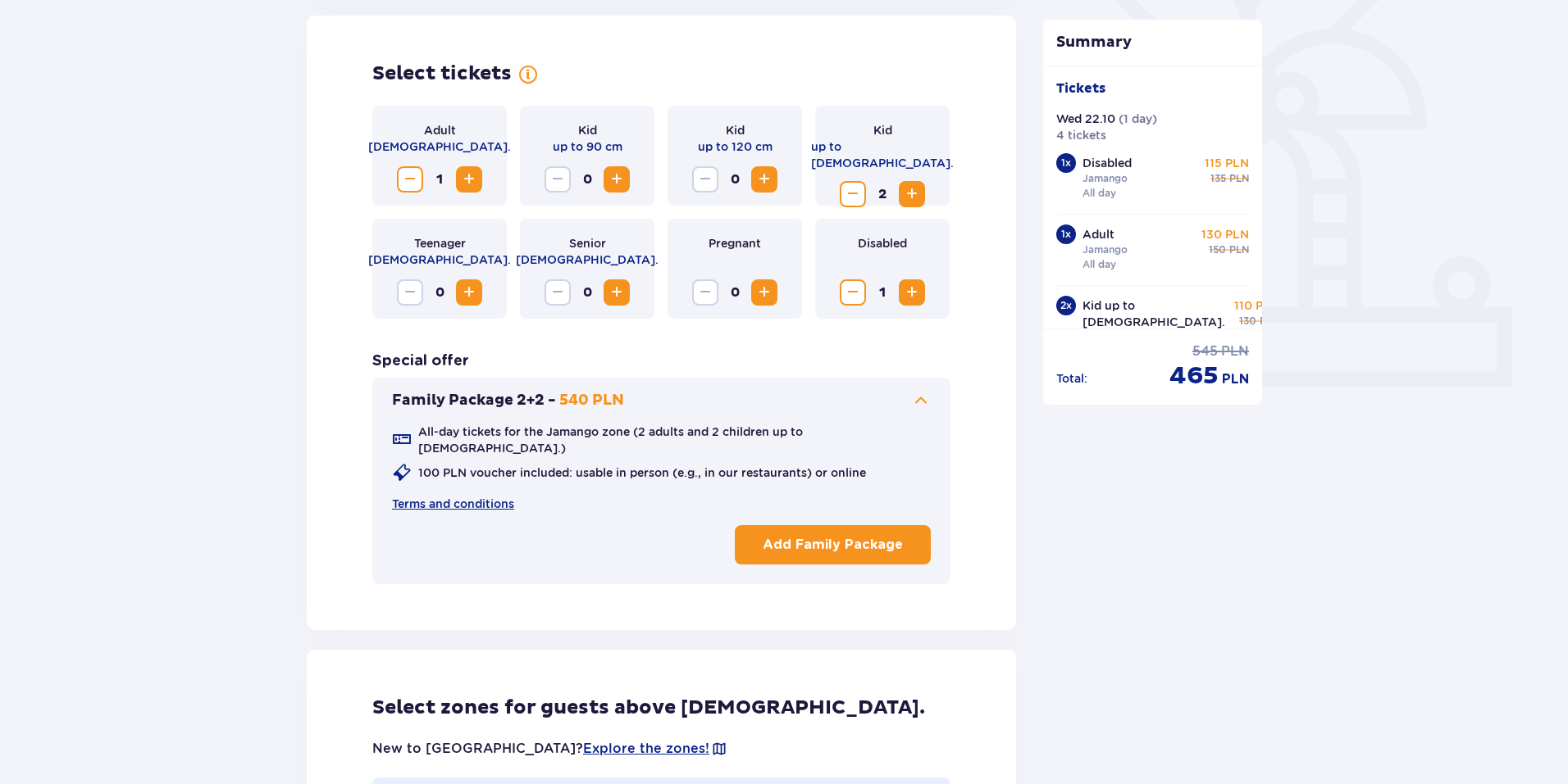
scroll to position [455, 0]
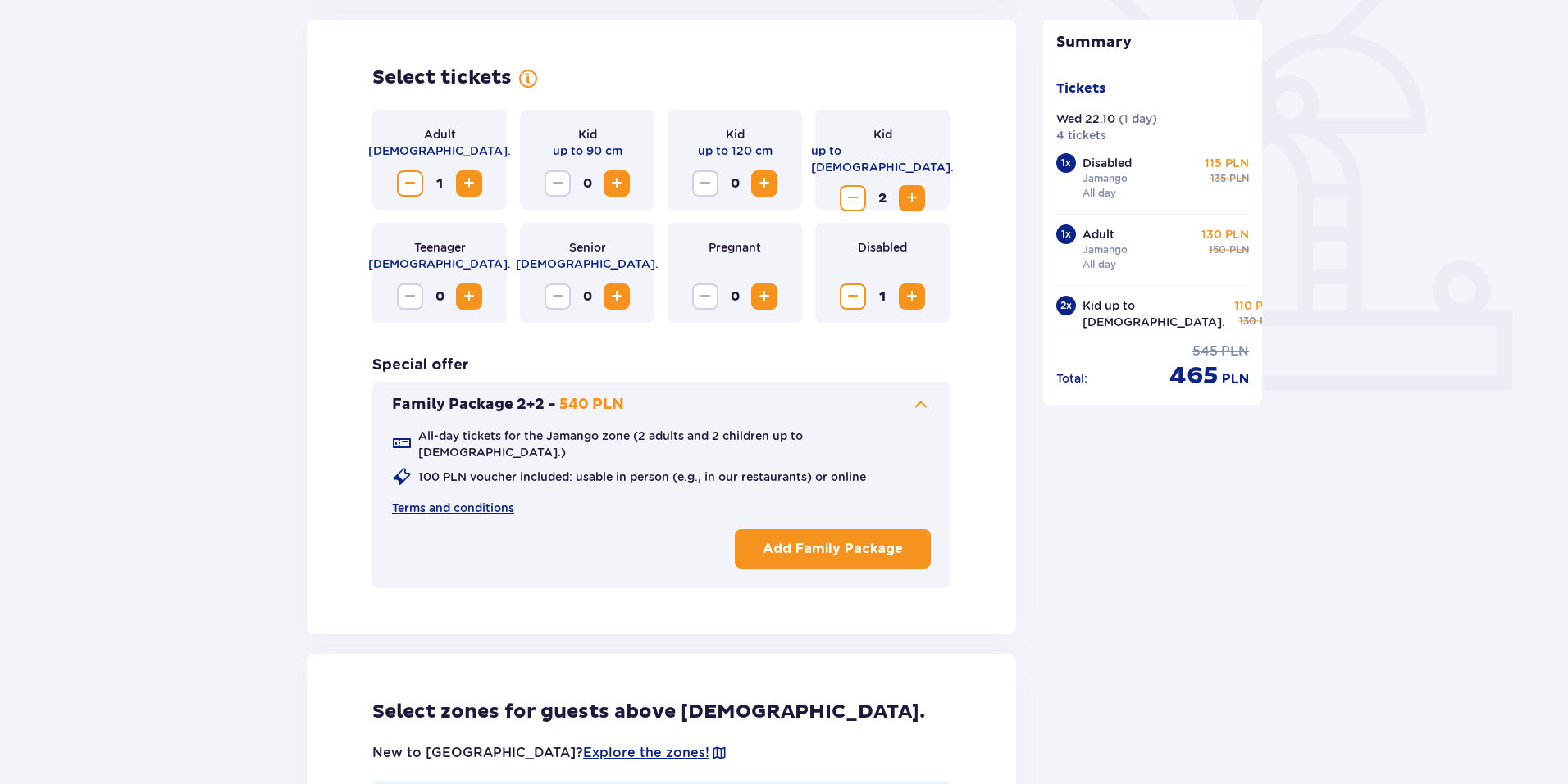
click at [794, 540] on p "Add Family Package" at bounding box center [833, 549] width 140 height 18
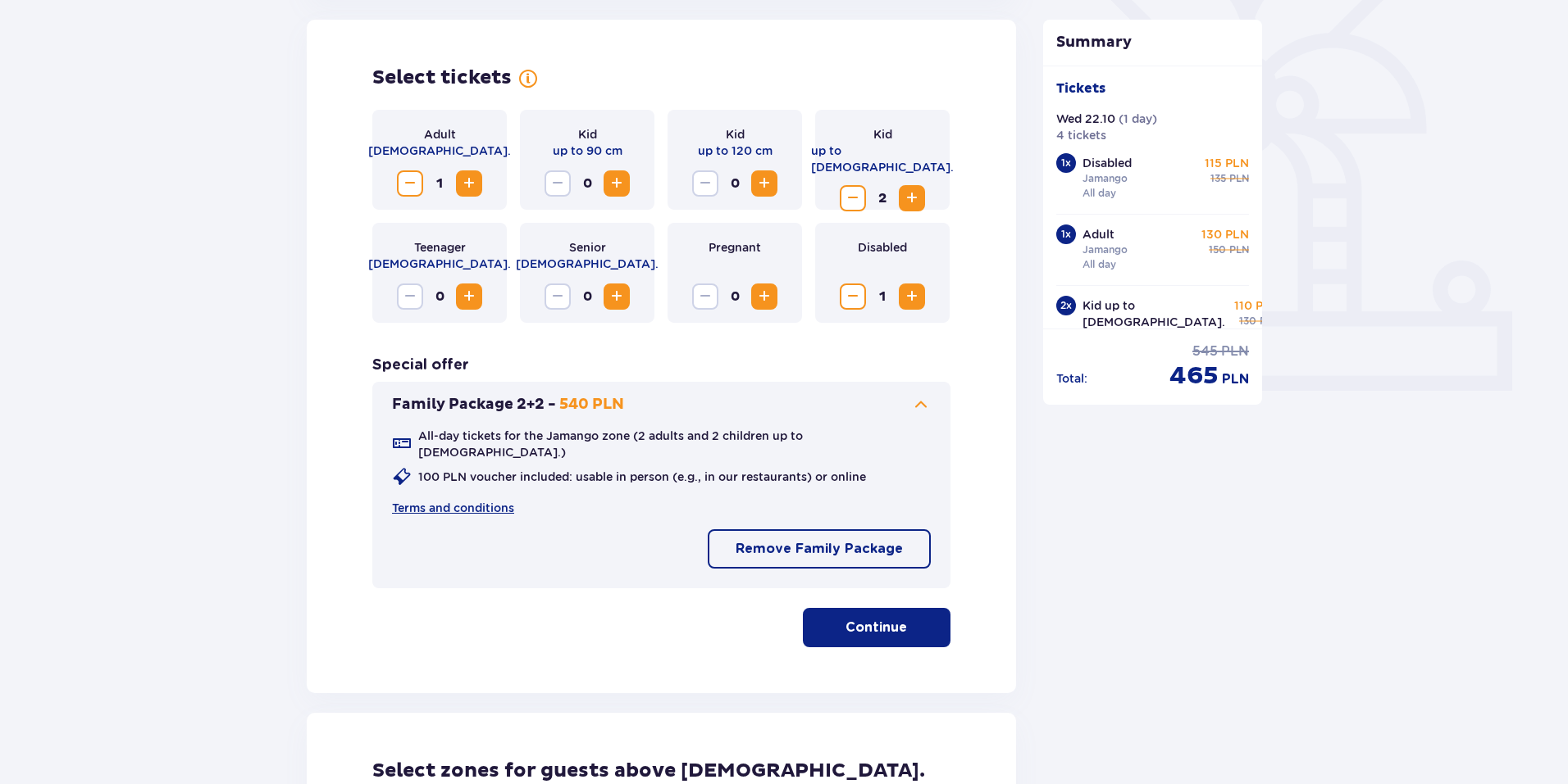
click at [868, 619] on p "Continue" at bounding box center [876, 628] width 62 height 18
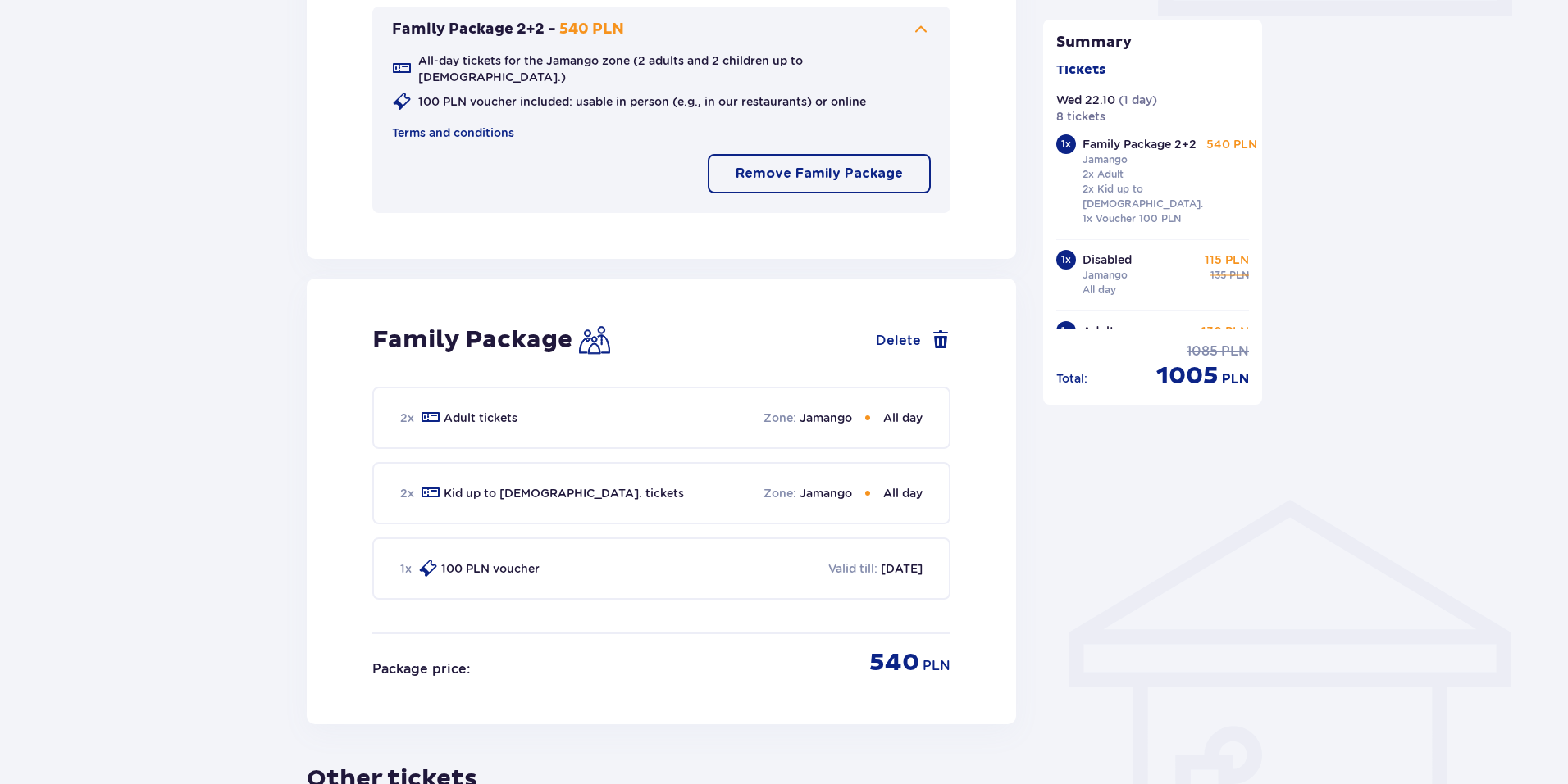
scroll to position [0, 0]
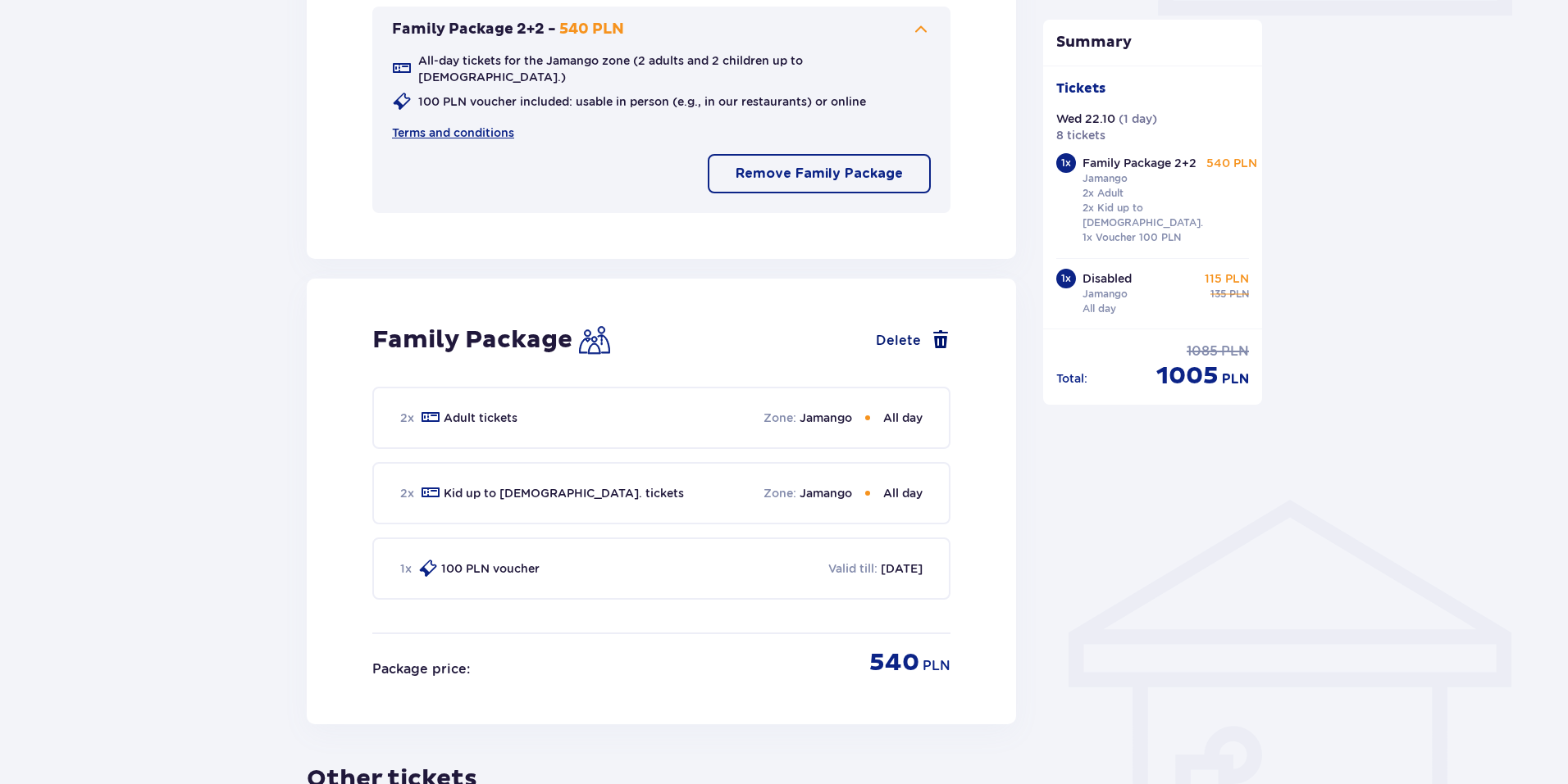
click at [935, 330] on span at bounding box center [941, 340] width 20 height 20
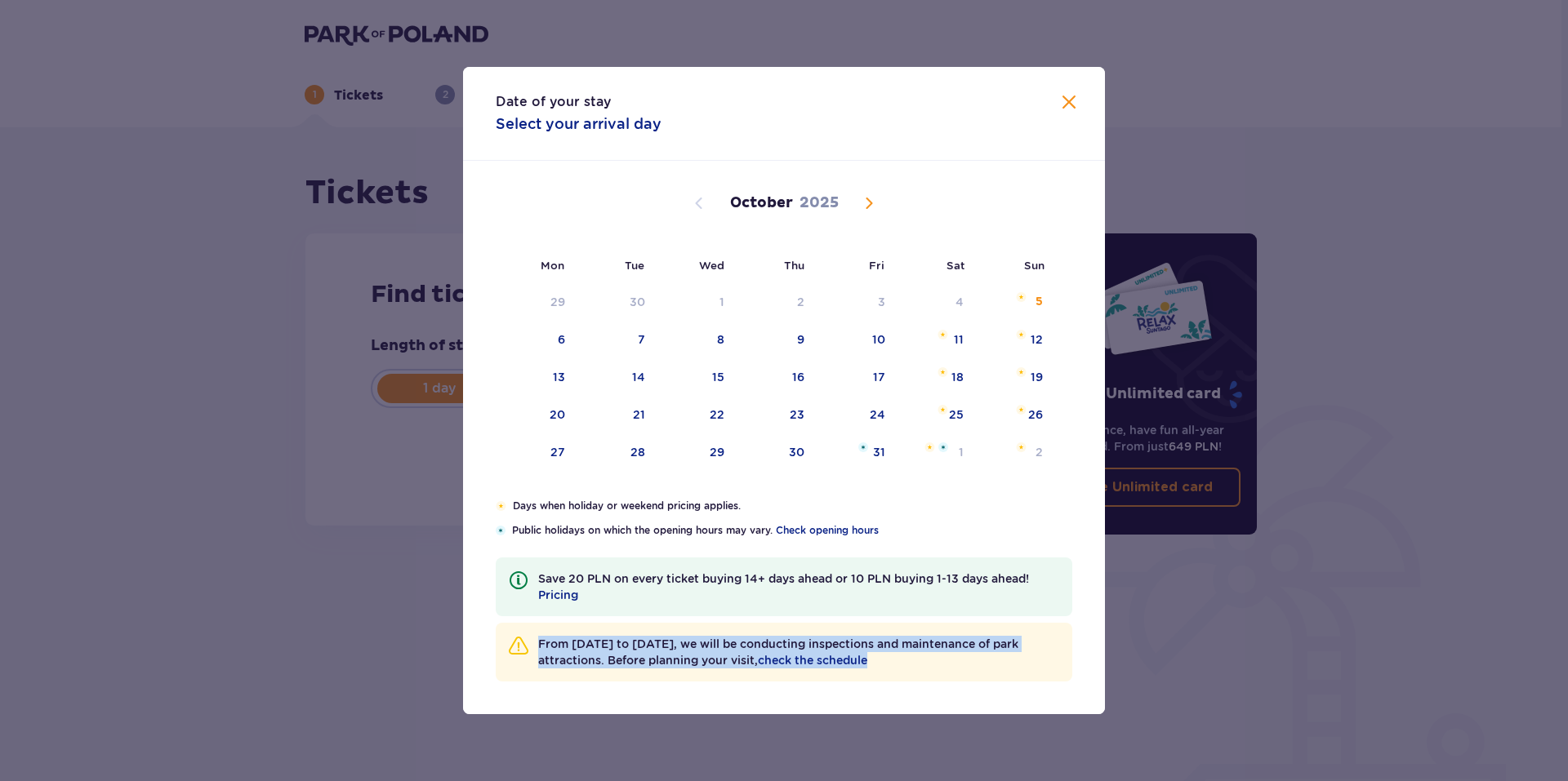
click at [1066, 94] on span "Close" at bounding box center [1070, 103] width 20 height 20
